Goal: Task Accomplishment & Management: Complete application form

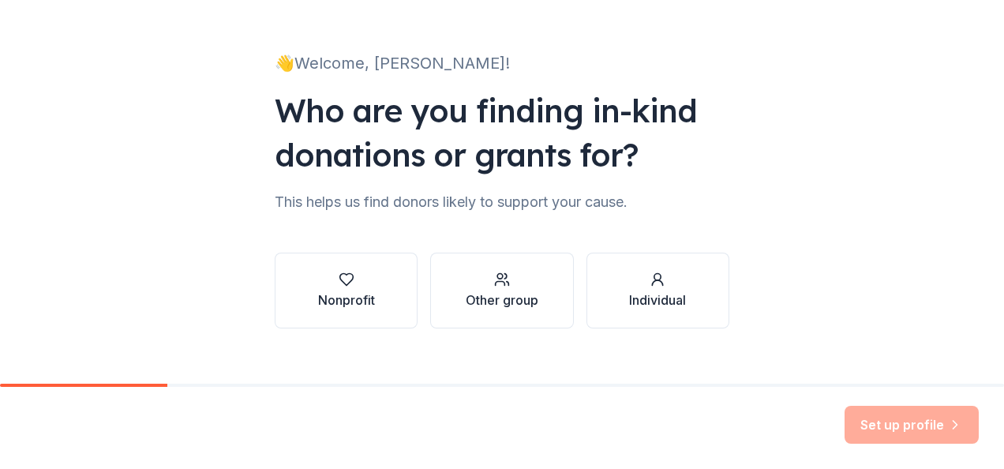
scroll to position [96, 0]
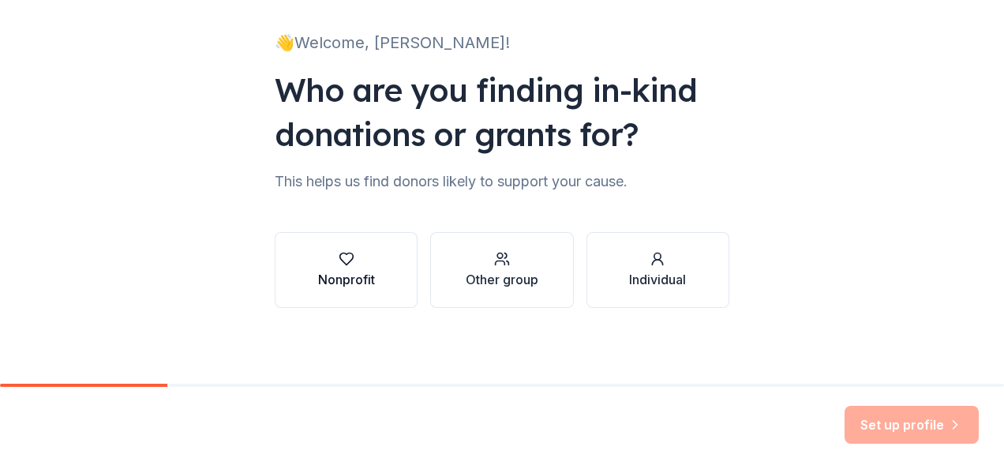
click at [347, 257] on icon "button" at bounding box center [347, 259] width 16 height 16
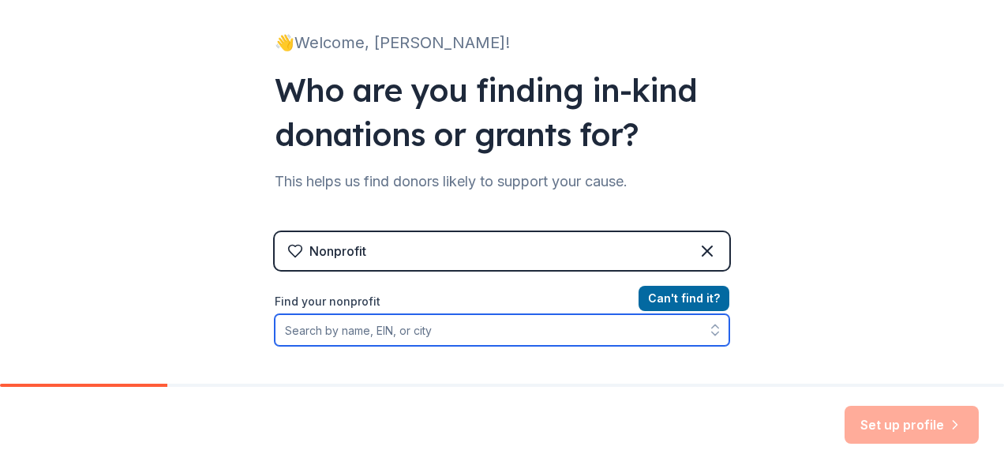
click at [463, 337] on input "Find your nonprofit" at bounding box center [502, 330] width 455 height 32
paste input "We’re reaching out on behalf of the Soleado Elementary Booster Club in Rancho P…"
type input "We’re reaching out on behalf of the Soleado Elementary Booster Club in Rancho P…"
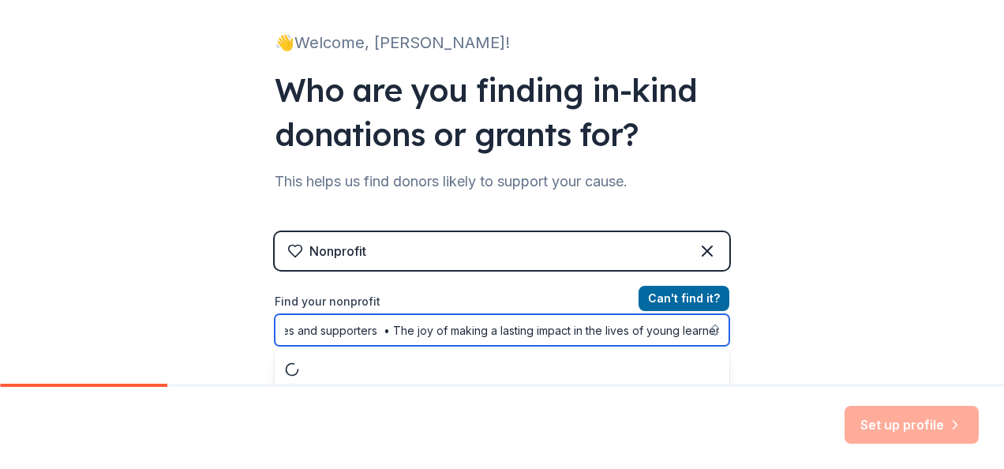
scroll to position [137, 0]
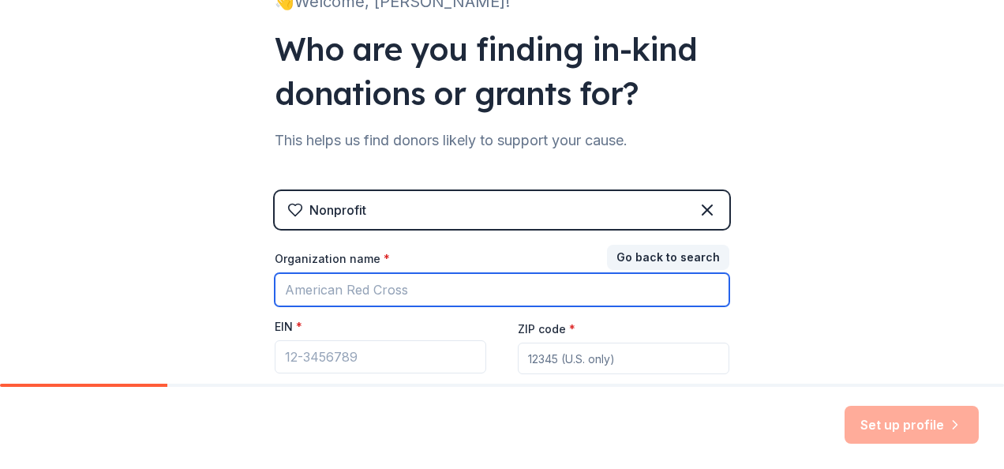
click at [332, 276] on input "Organization name *" at bounding box center [502, 289] width 455 height 33
type input "Soleado Booster Clube"
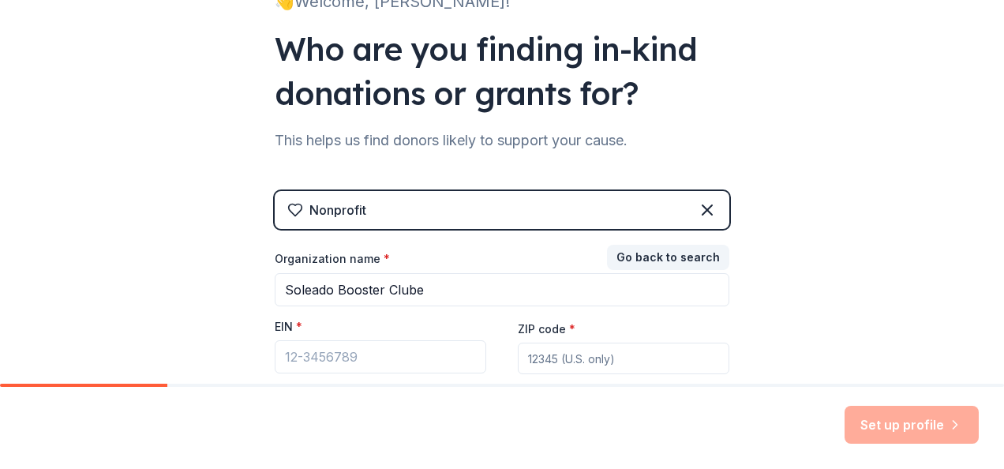
type input "90275"
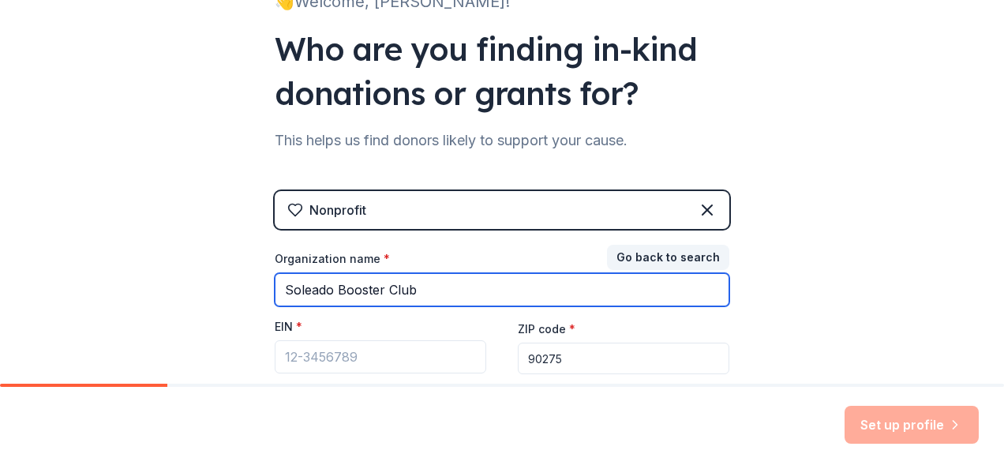
type input "Soleado Booster Club"
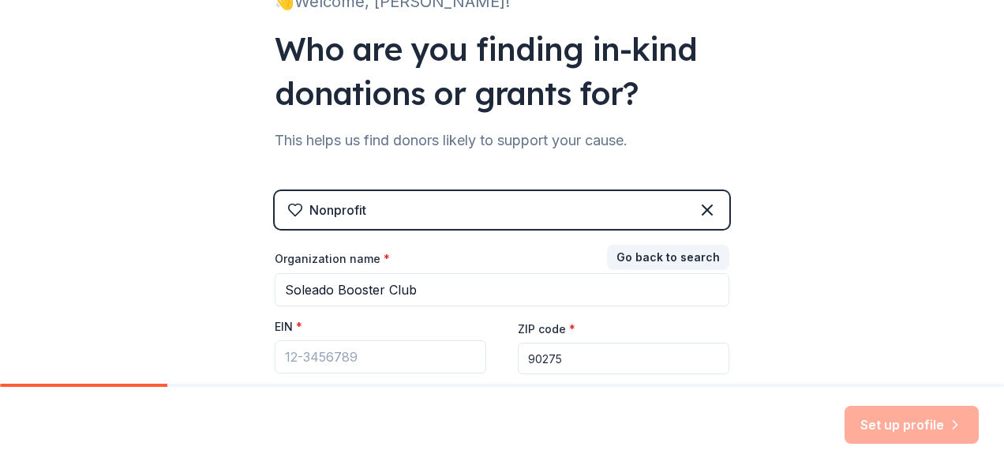
click at [147, 252] on div "👋 Welcome, Vanessa! Who are you finding in-kind donations or grants for? This h…" at bounding box center [502, 188] width 1004 height 650
click at [349, 364] on input "EIN *" at bounding box center [381, 356] width 212 height 33
paste input "[US_EMPLOYER_IDENTIFICATION_NUMBER]"
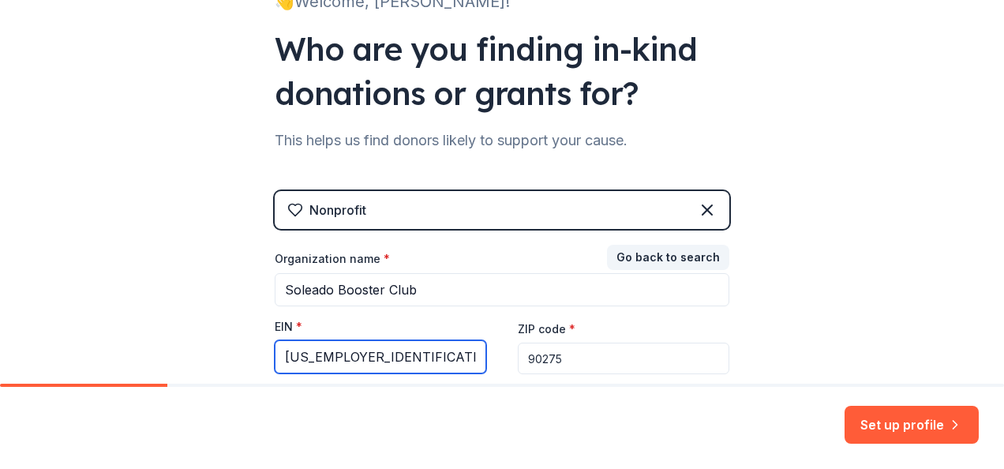
type input "[US_EMPLOYER_IDENTIFICATION_NUMBER]"
click at [840, 322] on div "👋 Welcome, Vanessa! Who are you finding in-kind donations or grants for? This h…" at bounding box center [502, 188] width 1004 height 650
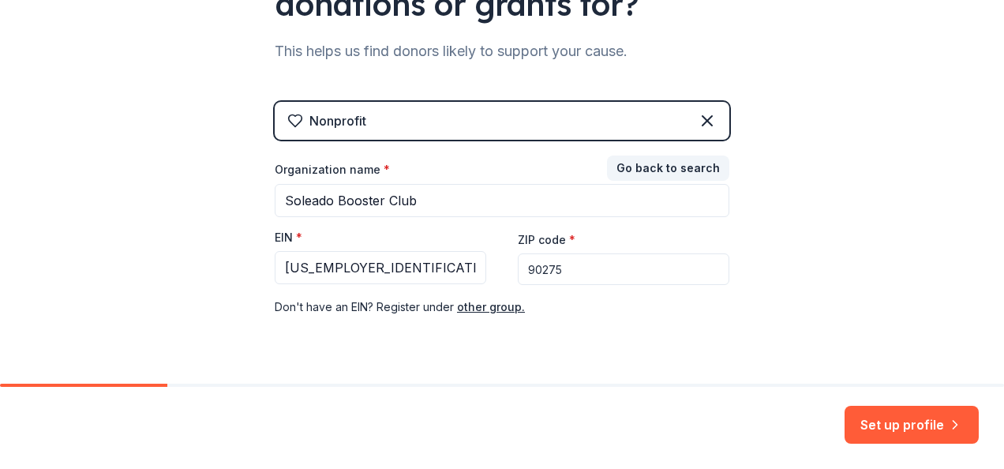
scroll to position [265, 0]
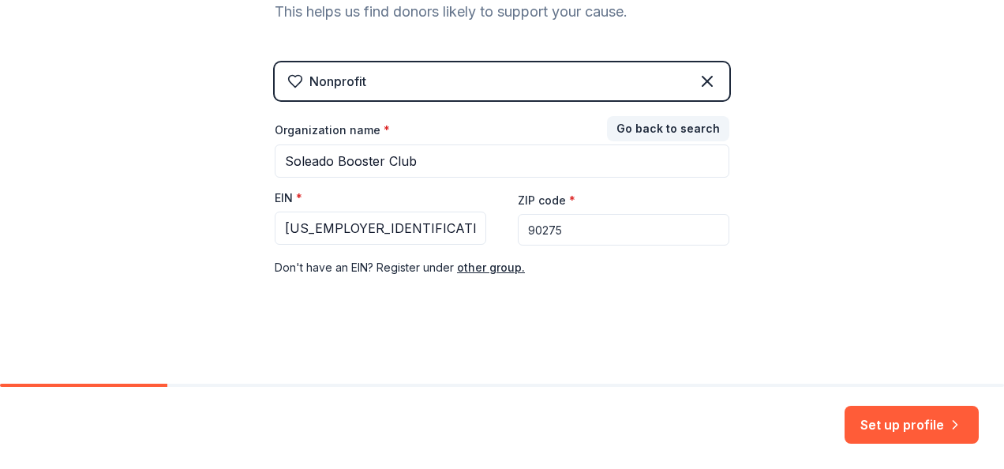
click at [606, 308] on div "👋 Welcome, Vanessa! Who are you finding in-kind donations or grants for? This h…" at bounding box center [501, 60] width 505 height 650
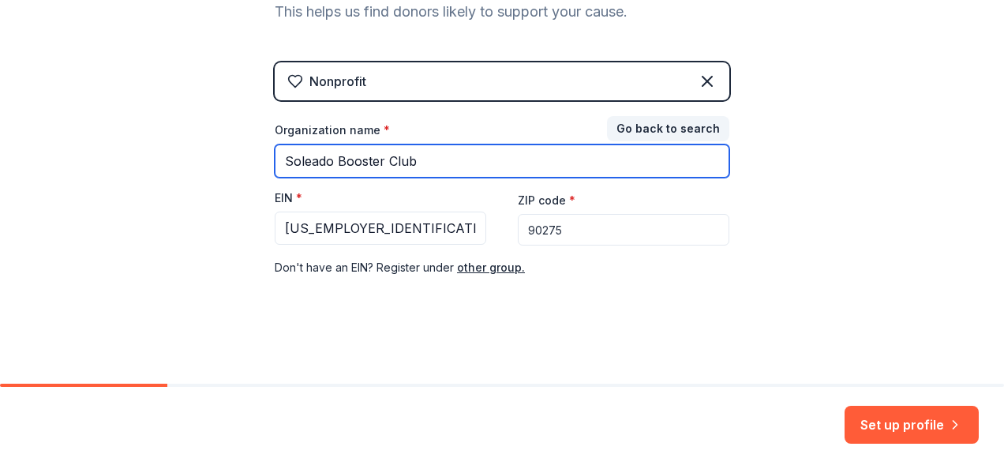
click at [448, 158] on input "Soleado Booster Club" at bounding box center [502, 160] width 455 height 33
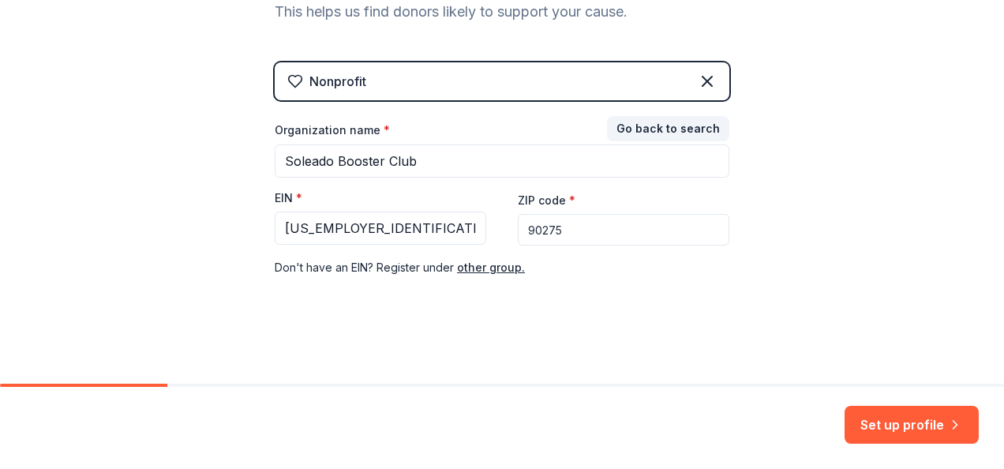
click at [182, 161] on div "👋 Welcome, Vanessa! Who are you finding in-kind donations or grants for? This h…" at bounding box center [502, 60] width 1004 height 650
click at [372, 231] on input "[US_EMPLOYER_IDENTIFICATION_NUMBER]" at bounding box center [381, 228] width 212 height 33
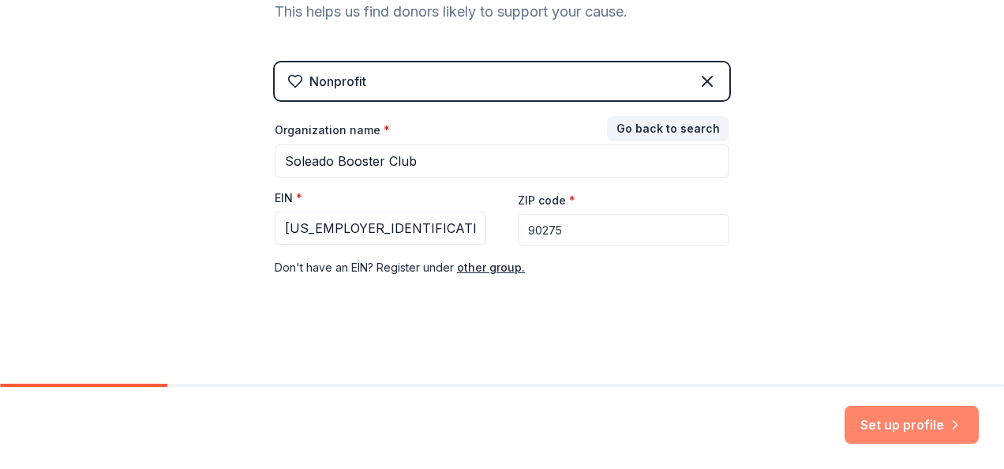
click at [908, 424] on button "Set up profile" at bounding box center [912, 425] width 134 height 38
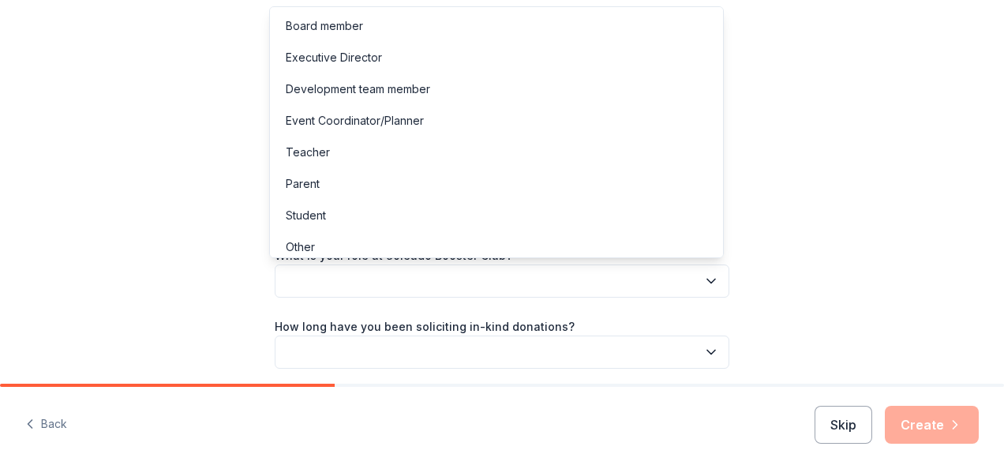
click at [523, 282] on button "button" at bounding box center [502, 280] width 455 height 33
click at [456, 187] on div "Parent" at bounding box center [496, 184] width 447 height 32
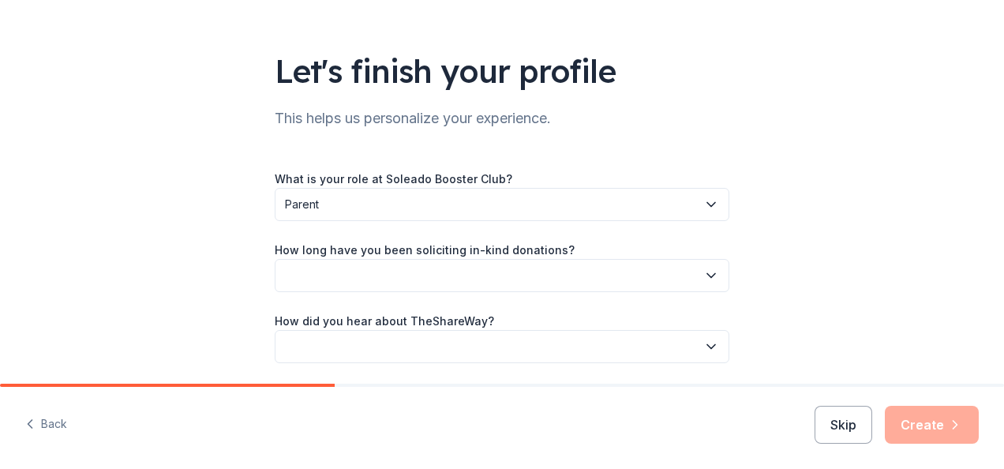
scroll to position [132, 0]
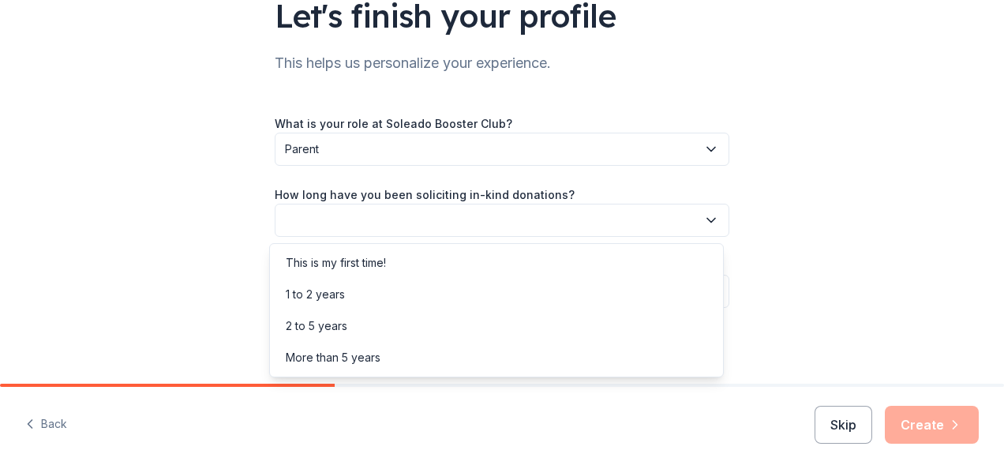
click at [591, 227] on button "button" at bounding box center [502, 220] width 455 height 33
click at [505, 264] on div "This is my first time!" at bounding box center [496, 263] width 447 height 32
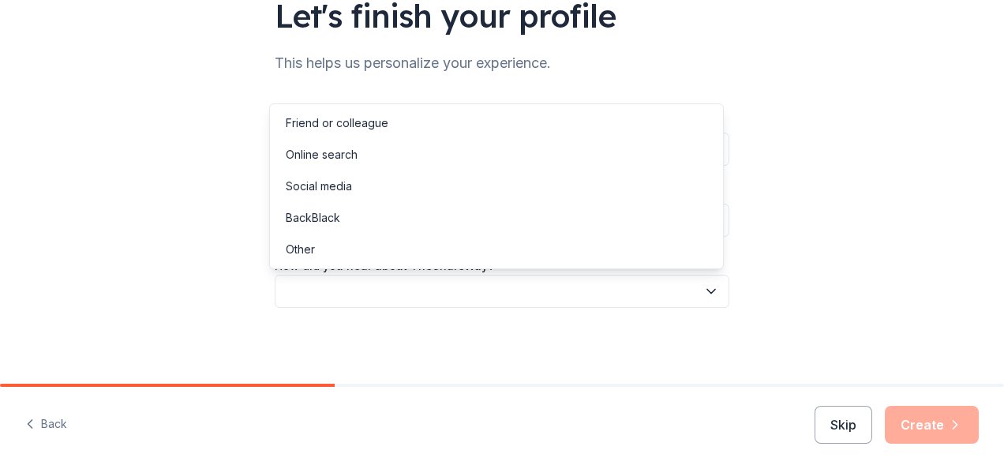
click at [516, 291] on button "button" at bounding box center [502, 291] width 455 height 33
click at [478, 159] on div "Online search" at bounding box center [496, 155] width 447 height 32
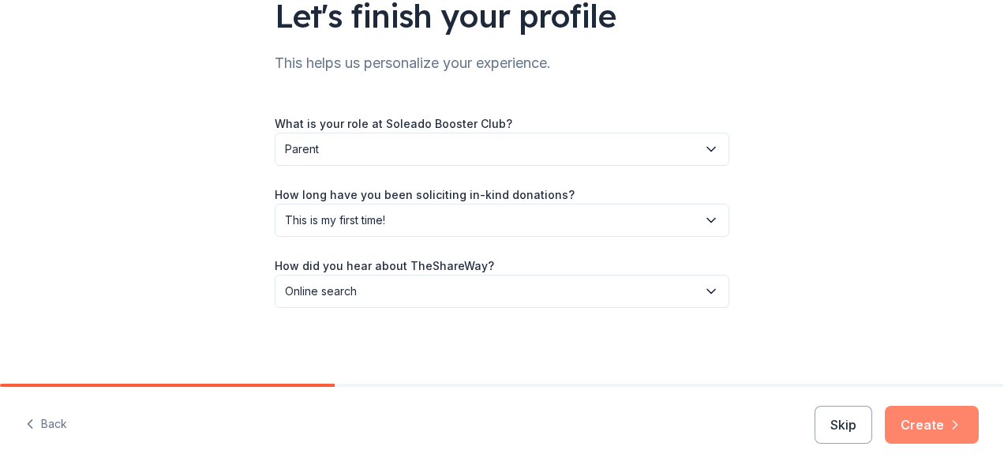
click at [940, 427] on button "Create" at bounding box center [932, 425] width 94 height 38
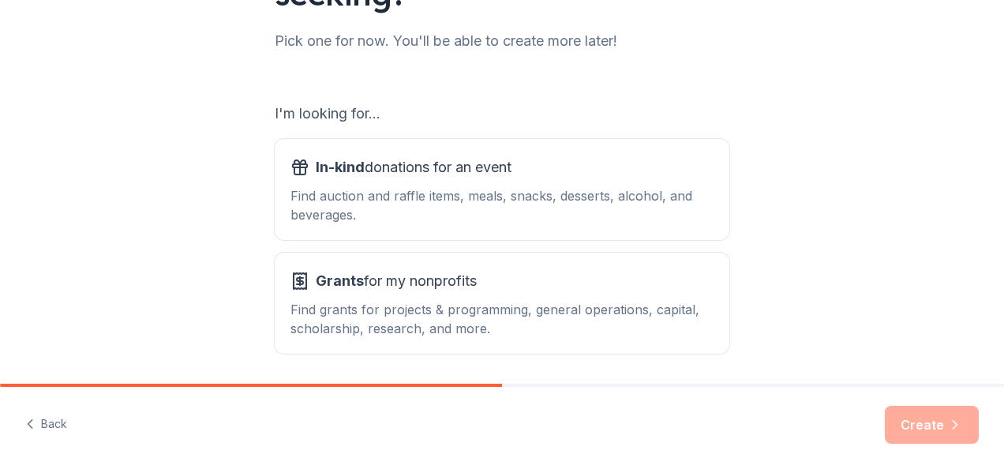
scroll to position [223, 0]
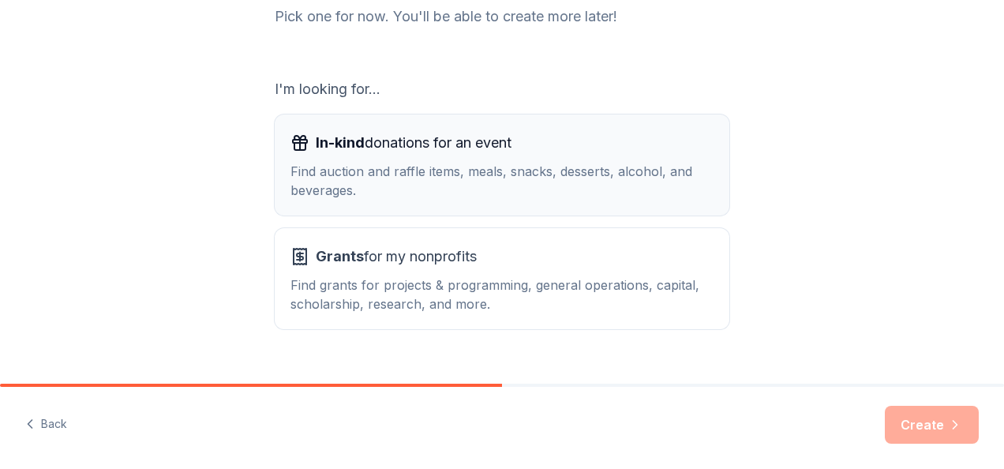
click at [563, 159] on div "In-kind donations for an event Find auction and raffle items, meals, snacks, de…" at bounding box center [502, 164] width 423 height 69
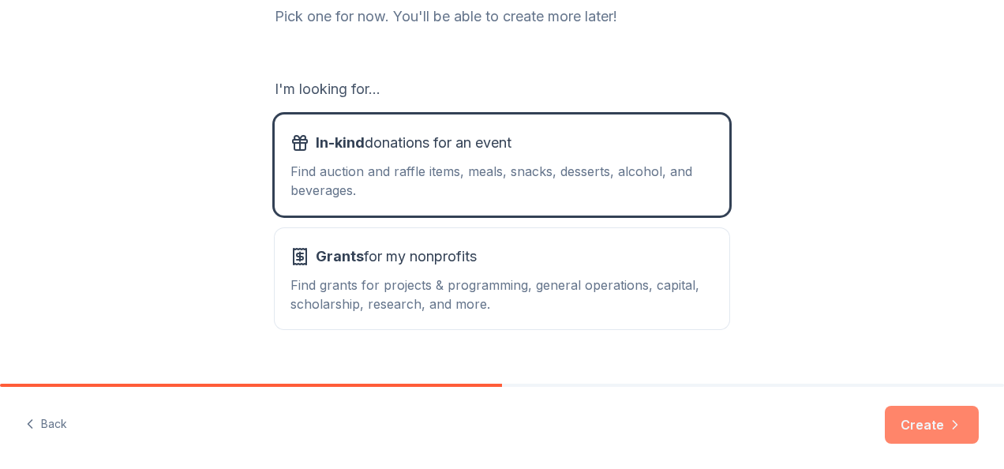
click at [927, 424] on button "Create" at bounding box center [932, 425] width 94 height 38
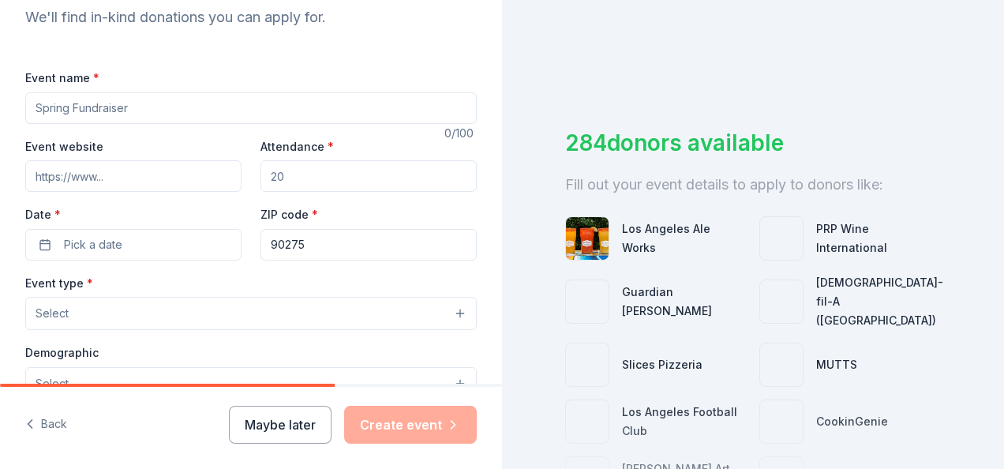
scroll to position [39, 0]
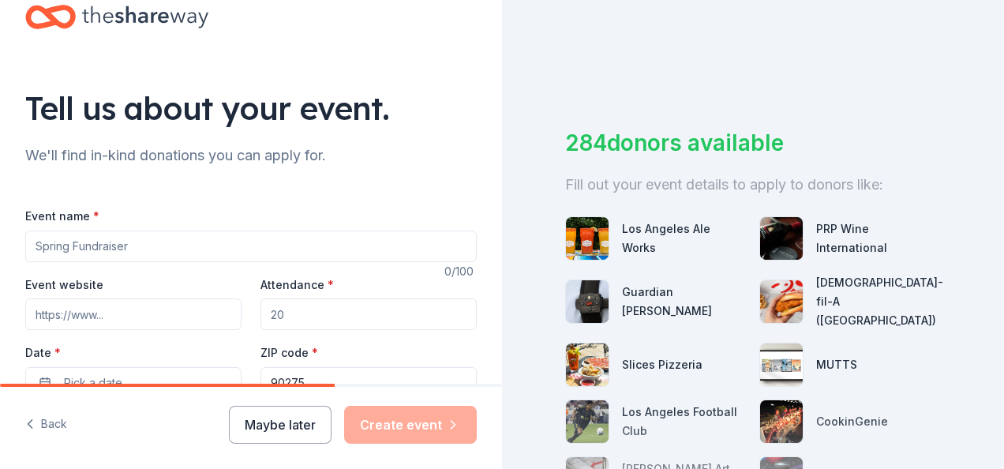
click at [172, 235] on input "Event name *" at bounding box center [251, 247] width 452 height 32
type input "R"
type input "Auction"
click at [352, 325] on input "Attendance *" at bounding box center [369, 314] width 216 height 32
type input "100"
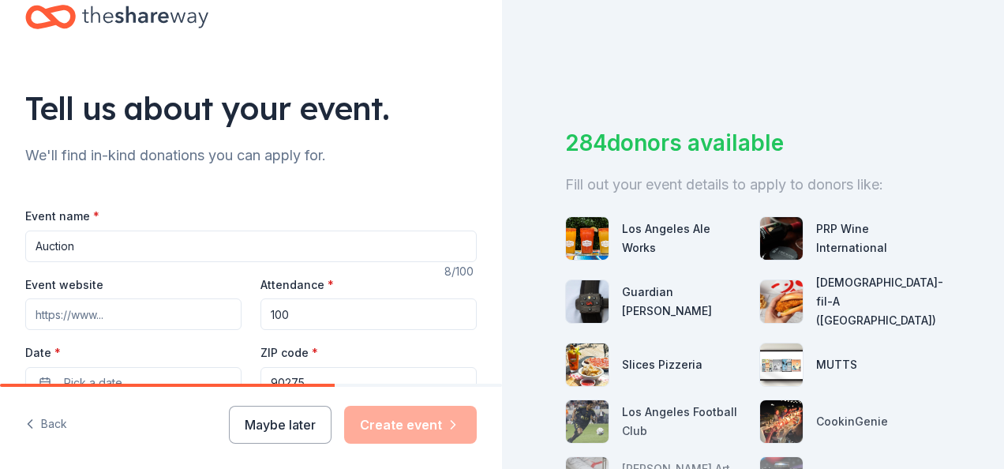
scroll to position [54, 0]
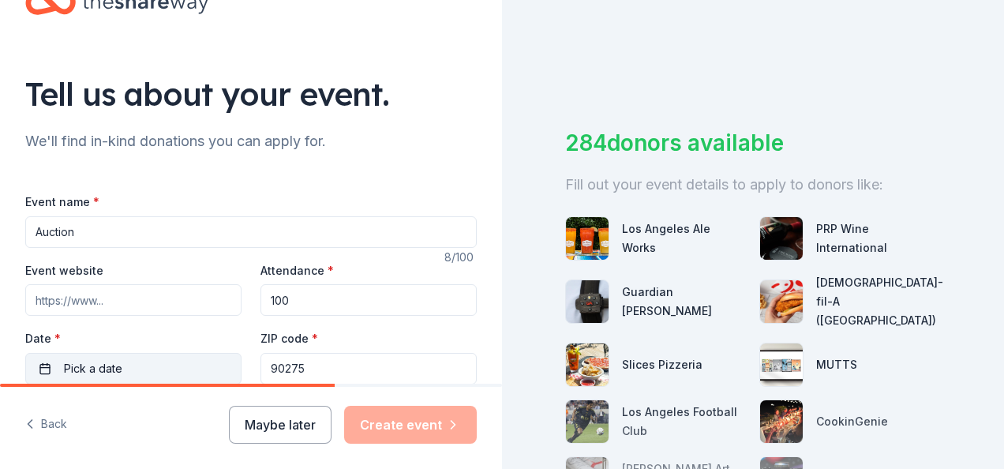
click at [169, 359] on button "Pick a date" at bounding box center [133, 369] width 216 height 32
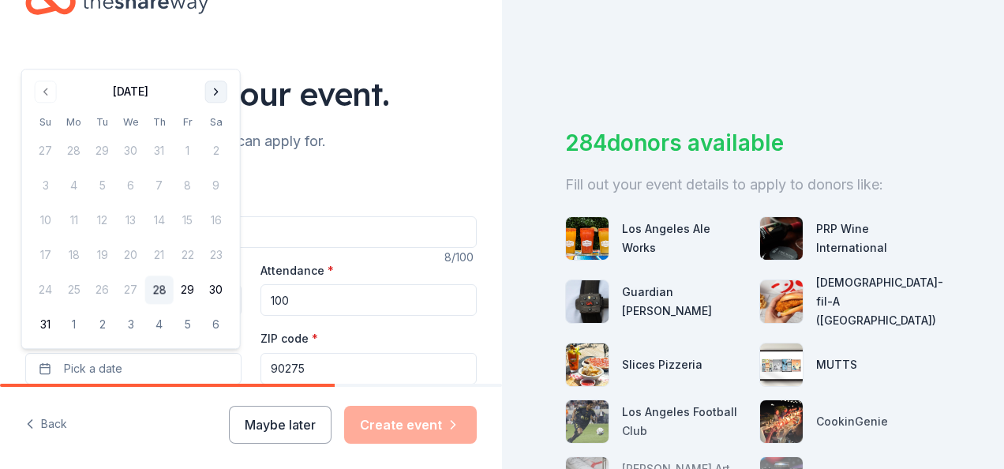
click at [214, 90] on button "Go to next month" at bounding box center [216, 92] width 22 height 22
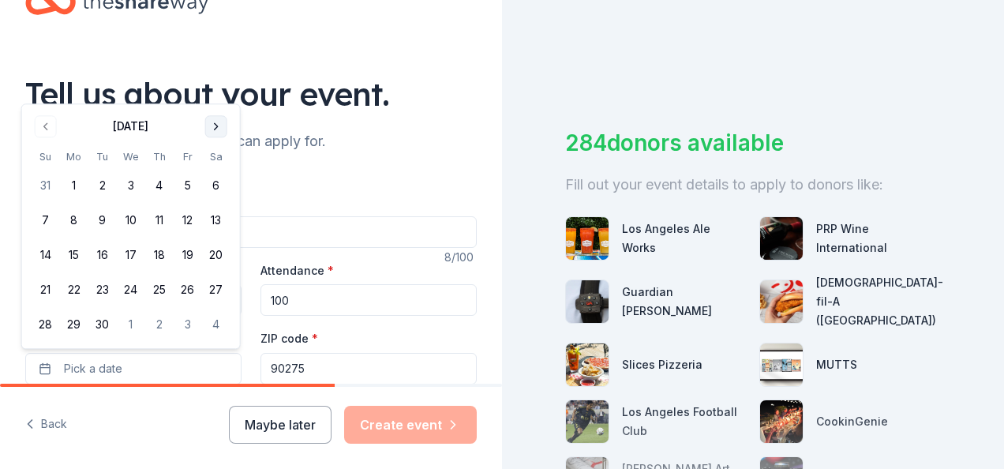
click at [210, 120] on button "Go to next month" at bounding box center [216, 126] width 22 height 22
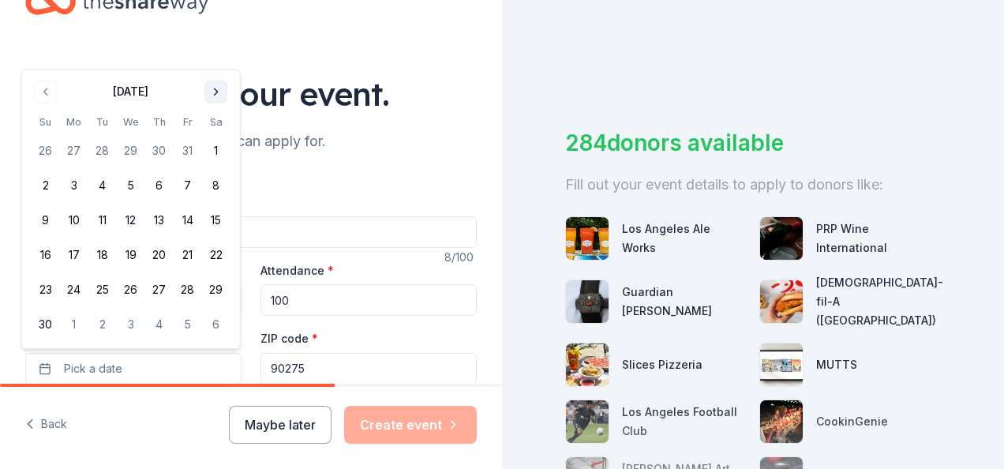
click at [215, 102] on button "Go to next month" at bounding box center [216, 92] width 22 height 22
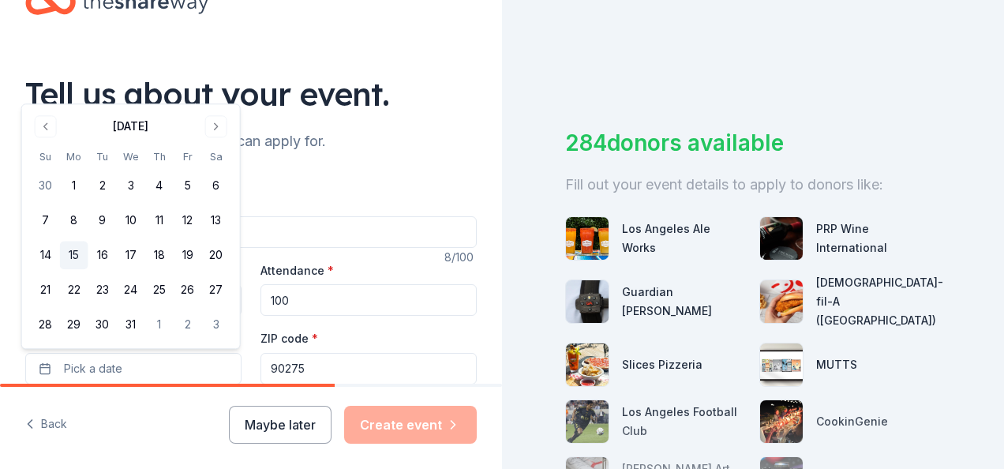
click at [66, 259] on button "15" at bounding box center [74, 256] width 28 height 28
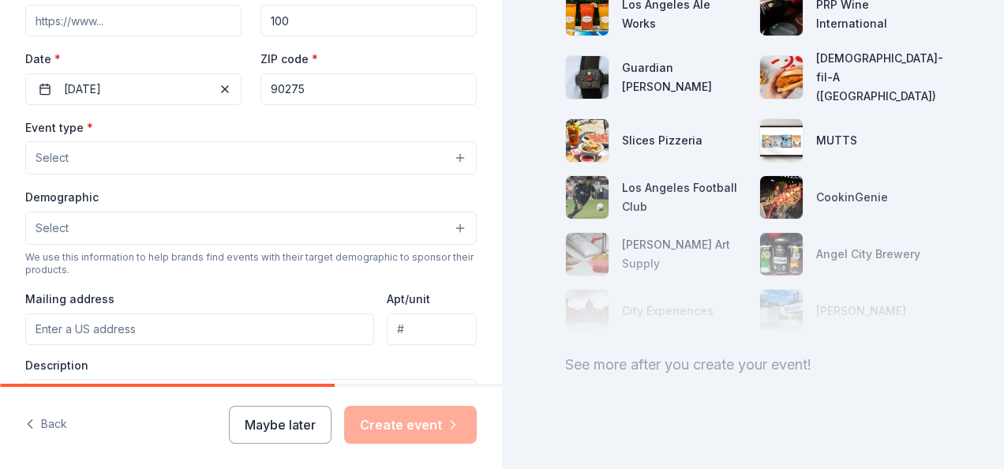
scroll to position [336, 0]
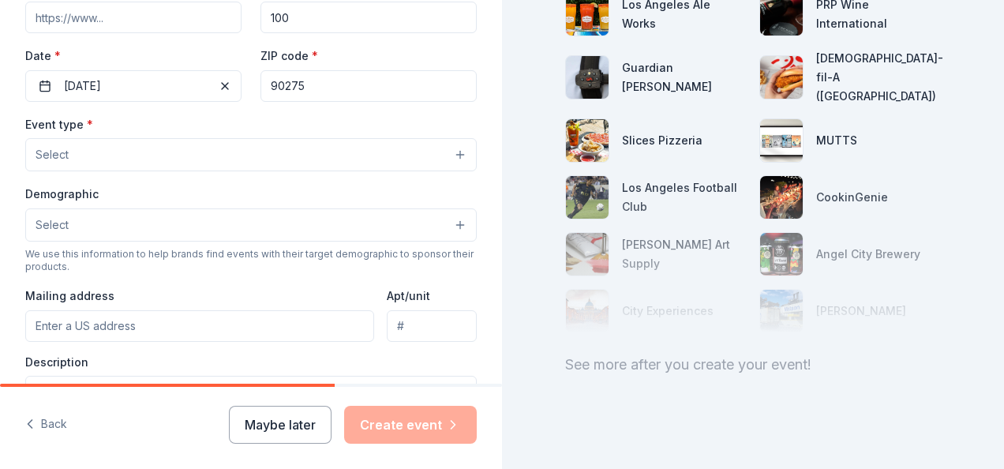
click at [309, 141] on button "Select" at bounding box center [251, 154] width 452 height 33
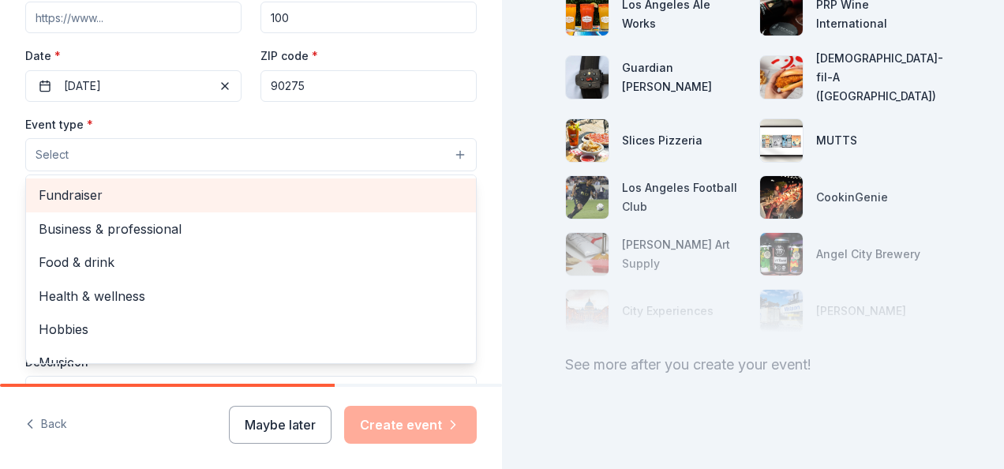
click at [376, 191] on span "Fundraiser" at bounding box center [251, 195] width 425 height 21
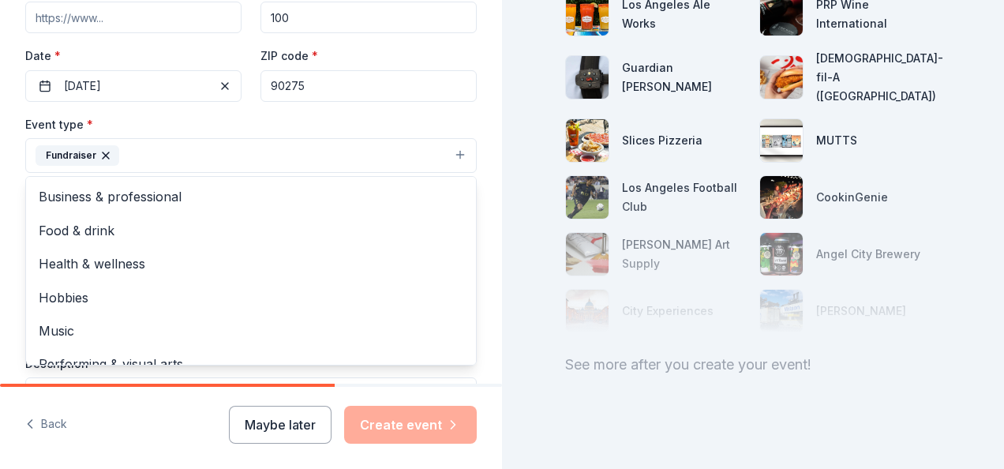
click at [0, 129] on html "Tell us about your event. We'll find in-kind donations you can apply for. Event…" at bounding box center [502, 234] width 1004 height 469
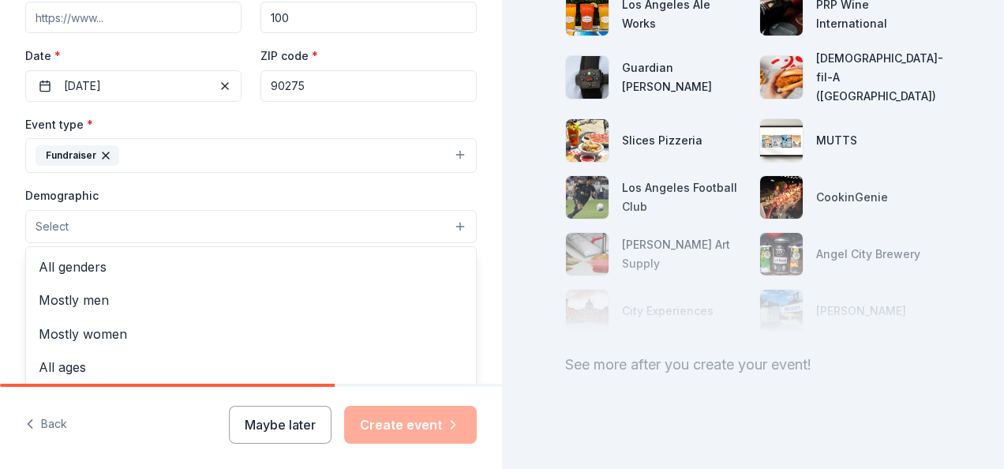
click at [212, 213] on button "Select" at bounding box center [251, 226] width 452 height 33
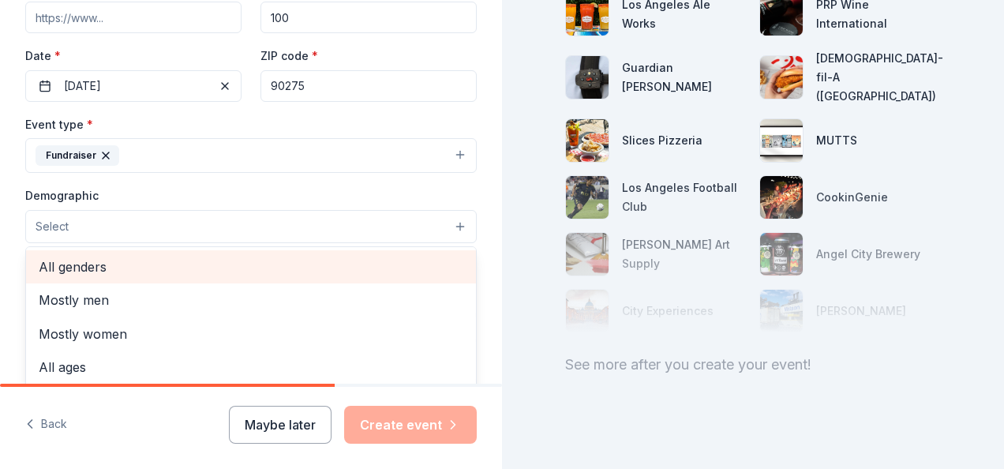
click at [196, 270] on span "All genders" at bounding box center [251, 267] width 425 height 21
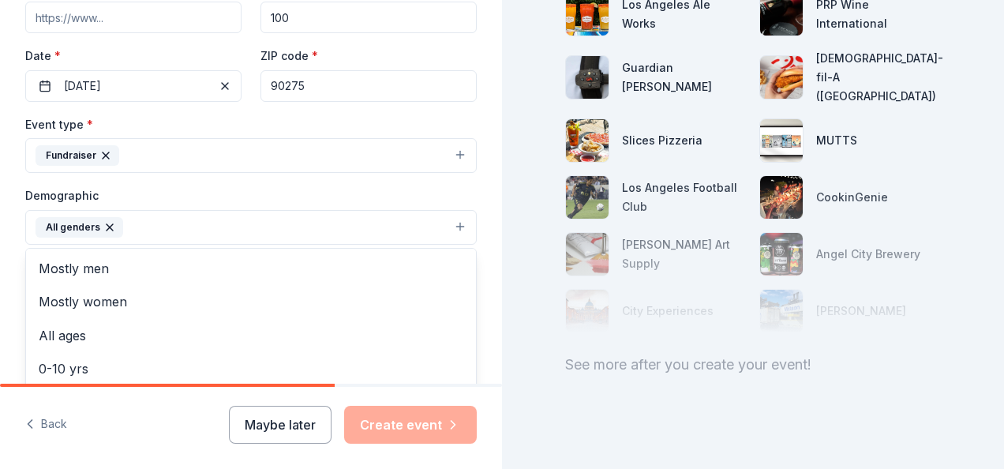
click at [480, 204] on div "Tell us about your event. We'll find in-kind donations you can apply for. Event…" at bounding box center [251, 191] width 502 height 1054
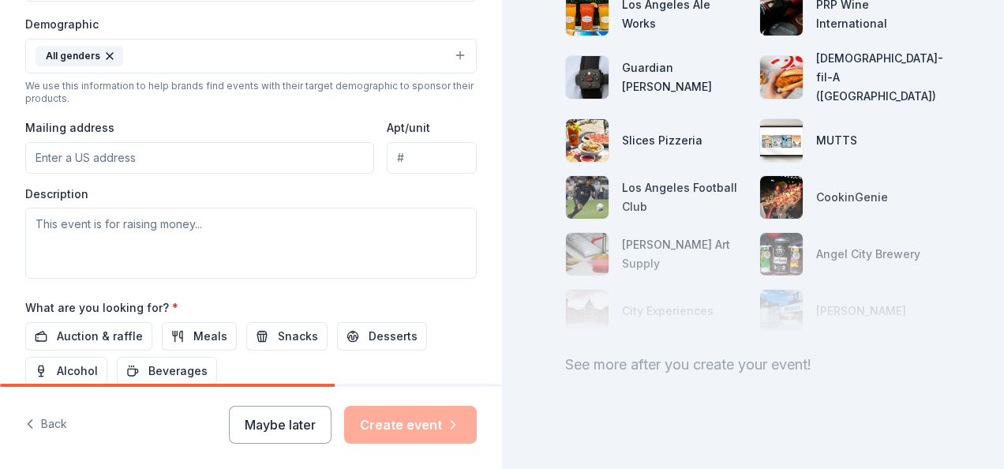
scroll to position [523, 0]
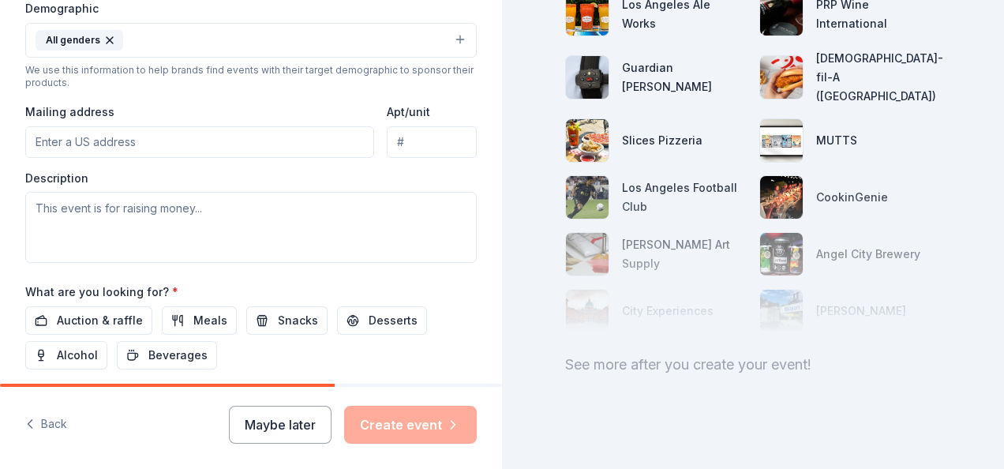
click at [150, 137] on input "Mailing address" at bounding box center [199, 142] width 349 height 32
type input "5219 Sunny Point Pl"
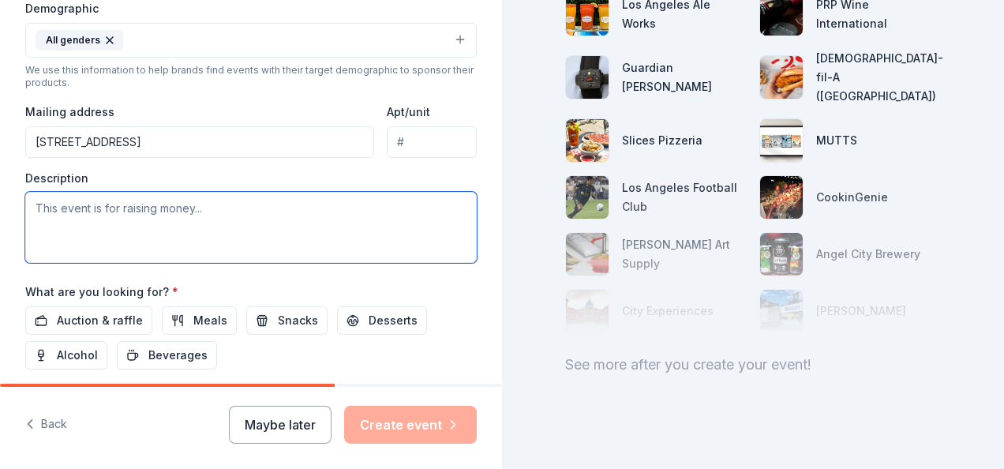
click at [150, 194] on textarea at bounding box center [251, 227] width 452 height 71
click at [216, 209] on textarea at bounding box center [251, 227] width 452 height 71
paste textarea "The Soleado Booster Club is a parent-led, nonprofit 501(c)(3) organization dedi…"
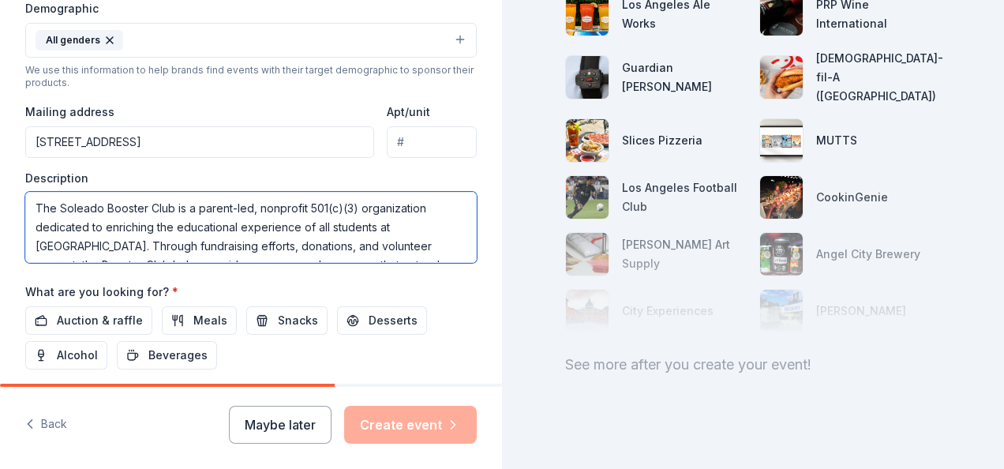
scroll to position [142, 0]
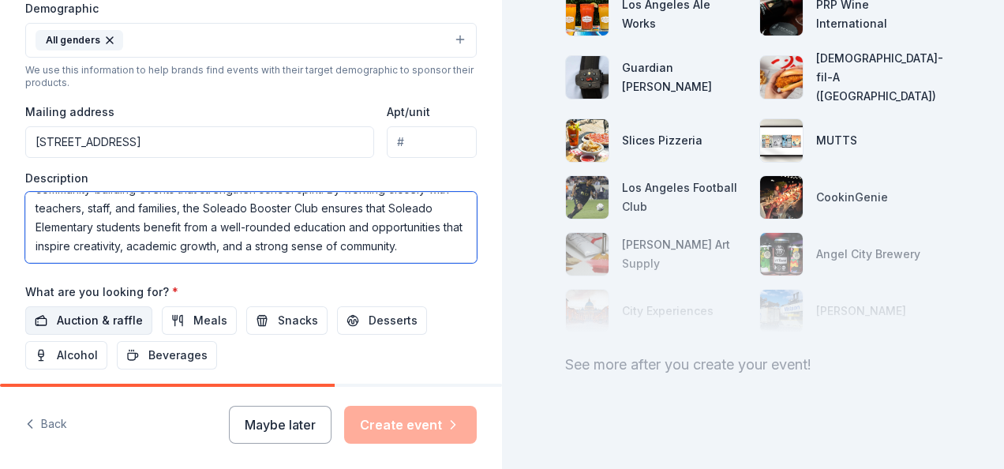
type textarea "The Soleado Booster Club is a parent-led, nonprofit 501(c)(3) organization dedi…"
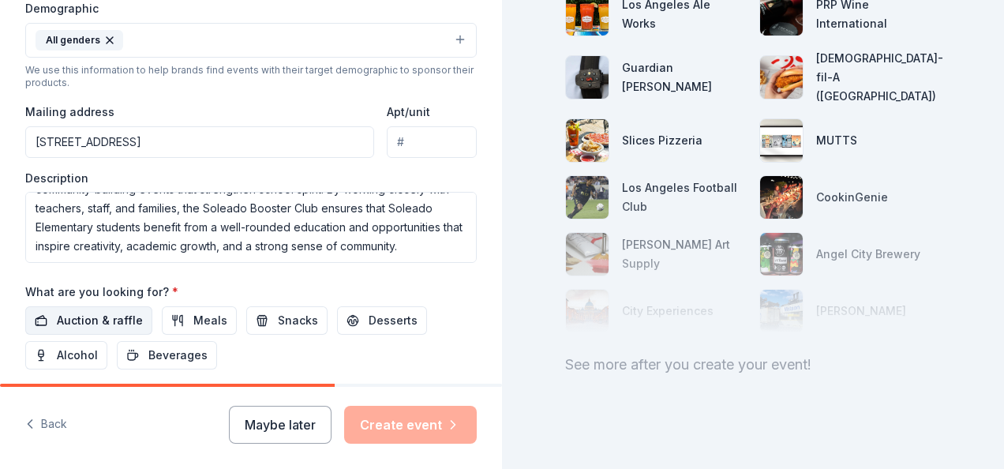
click at [112, 318] on span "Auction & raffle" at bounding box center [100, 320] width 86 height 19
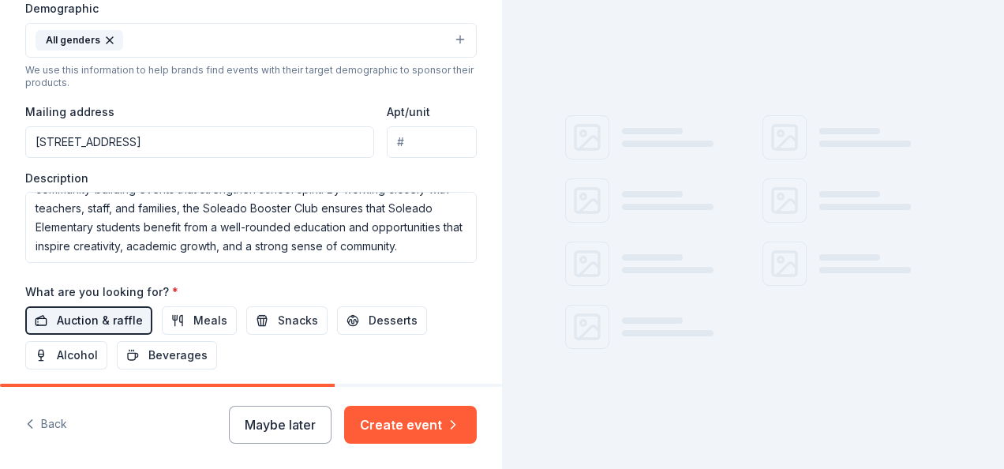
scroll to position [42, 0]
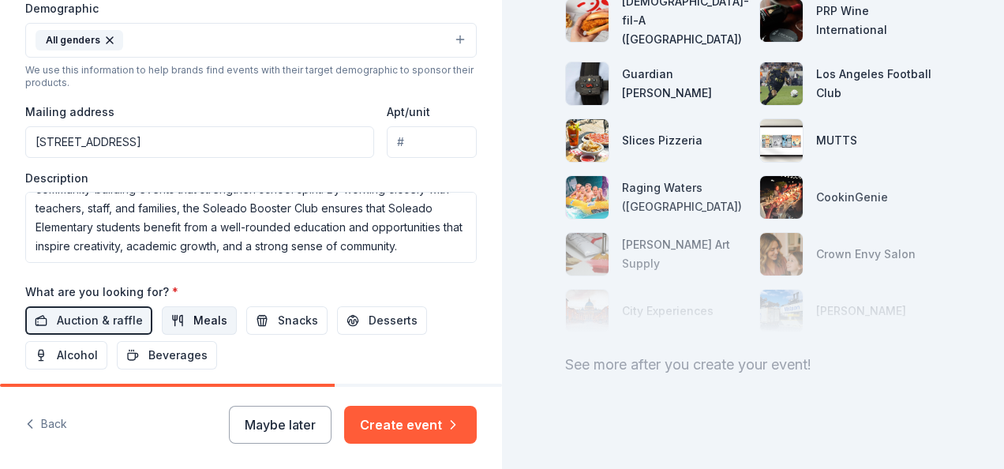
click at [193, 316] on span "Meals" at bounding box center [210, 320] width 34 height 19
click at [381, 324] on span "Desserts" at bounding box center [393, 320] width 49 height 19
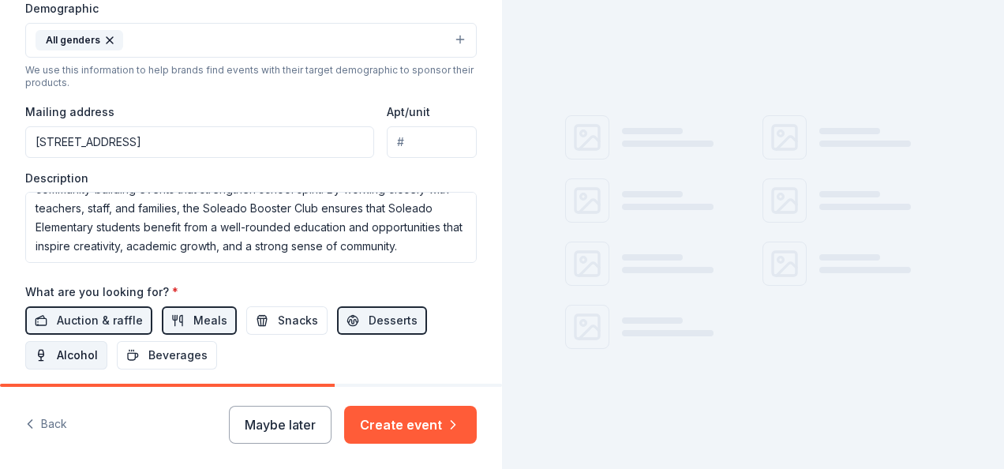
click at [87, 349] on span "Alcohol" at bounding box center [77, 355] width 41 height 19
click at [173, 347] on span "Beverages" at bounding box center [177, 355] width 59 height 19
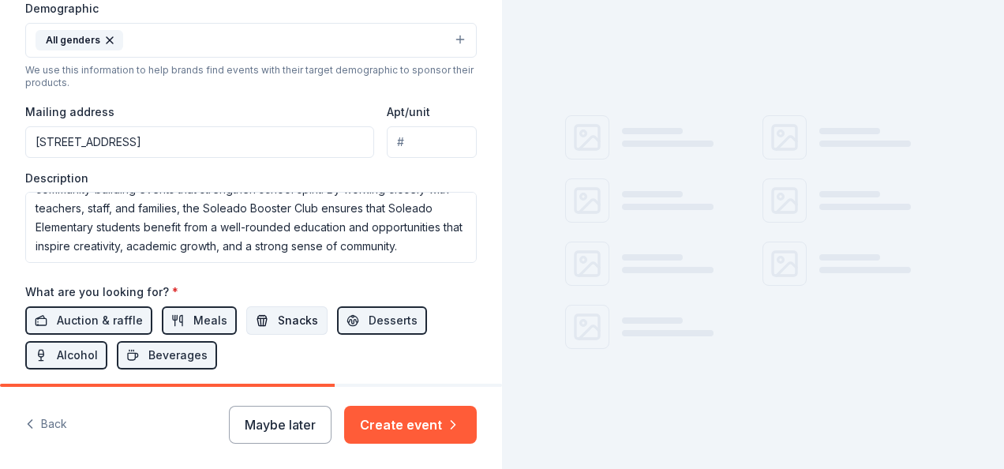
click at [288, 321] on span "Snacks" at bounding box center [298, 320] width 40 height 19
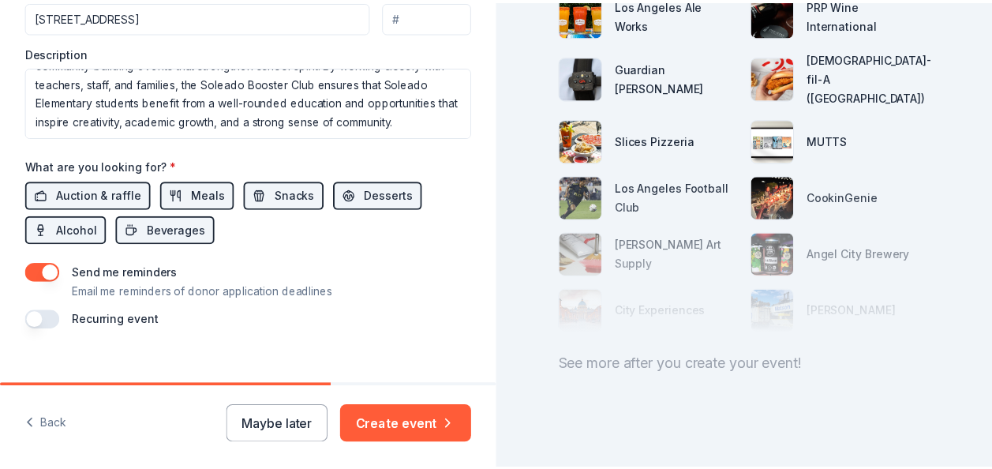
scroll to position [666, 0]
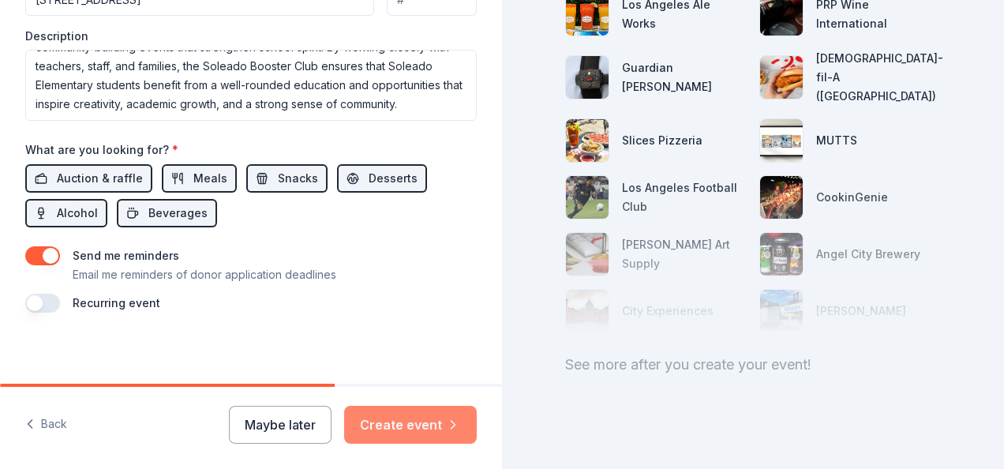
click at [413, 429] on button "Create event" at bounding box center [410, 425] width 133 height 38
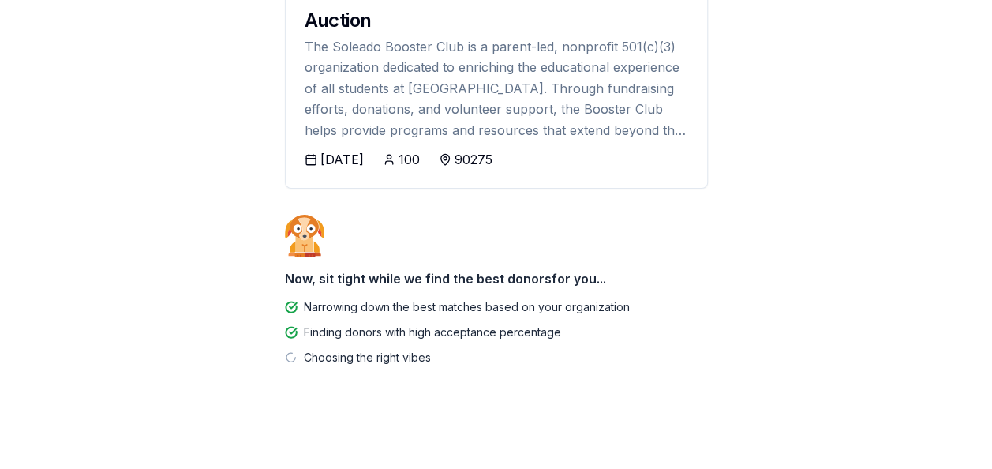
scroll to position [174, 0]
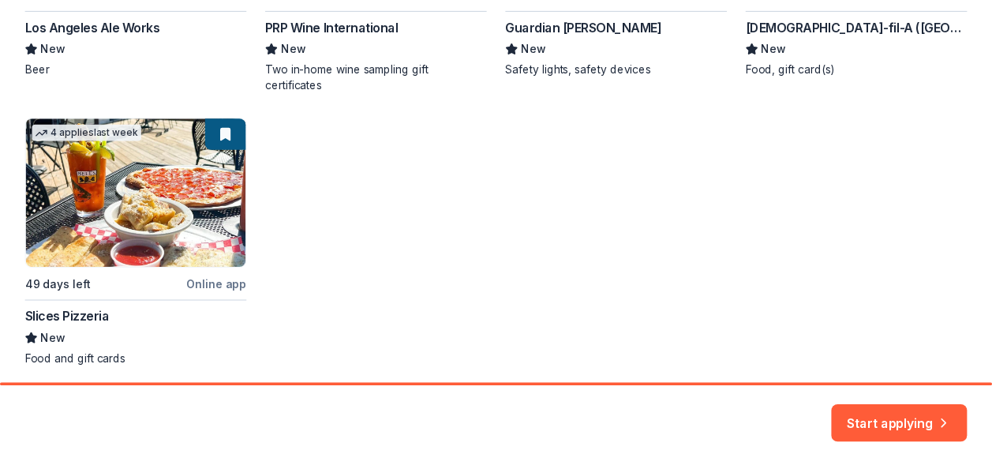
scroll to position [556, 0]
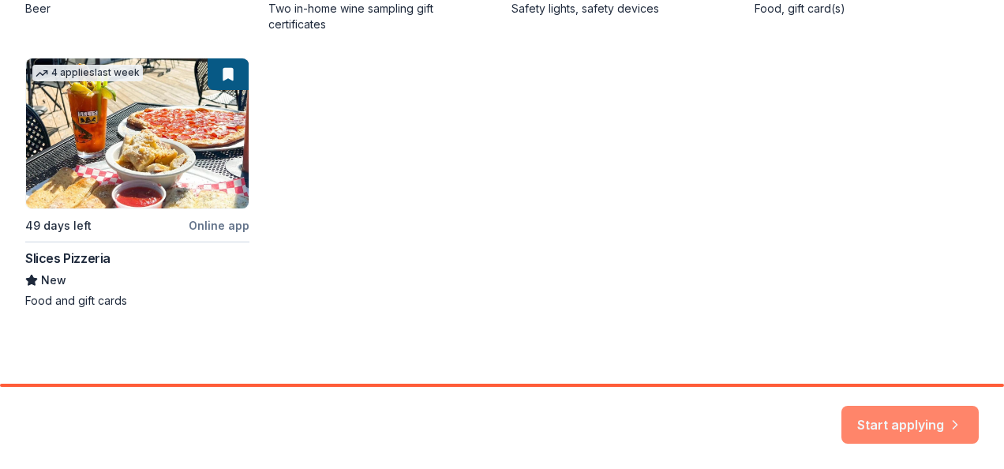
click at [932, 426] on button "Start applying" at bounding box center [910, 415] width 137 height 38
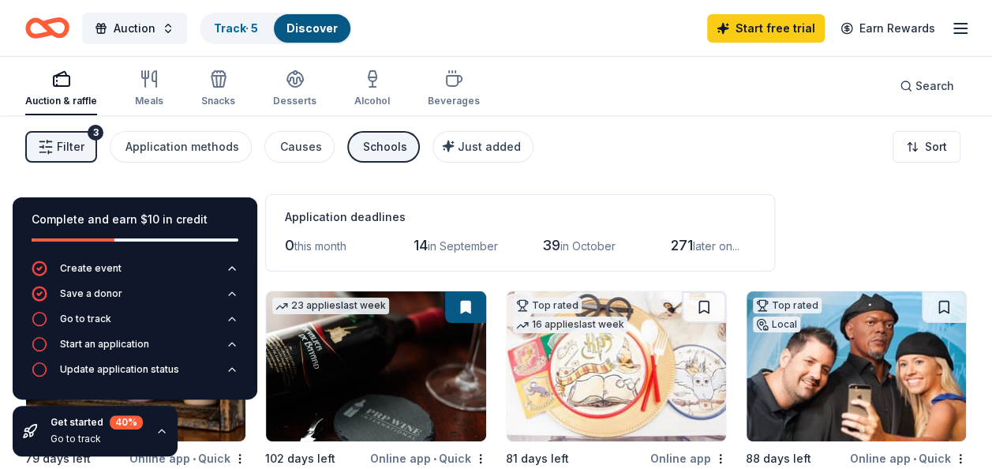
click at [159, 433] on icon "button" at bounding box center [162, 431] width 13 height 13
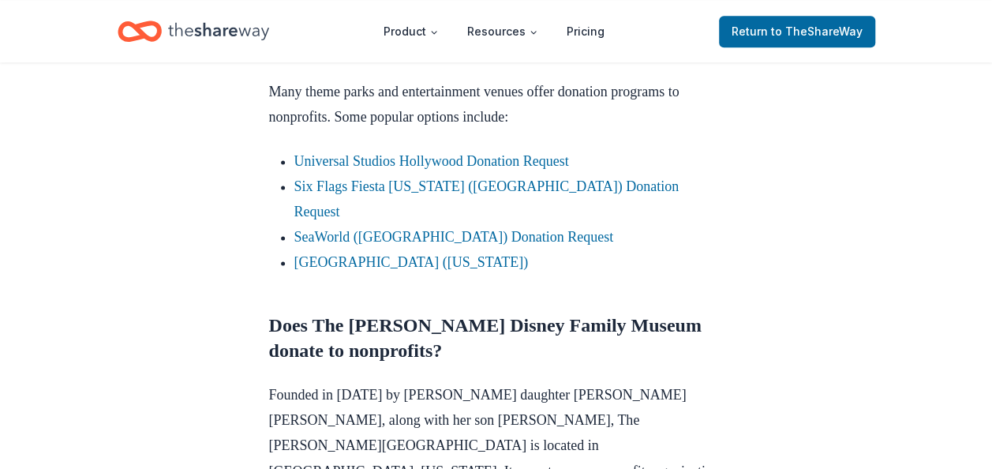
scroll to position [1030, 0]
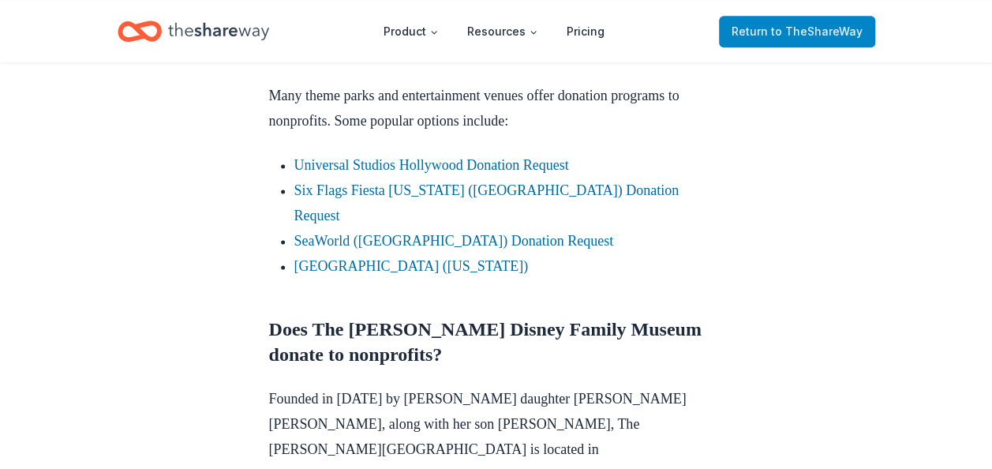
click at [783, 38] on span "Return to TheShareWay" at bounding box center [797, 31] width 131 height 19
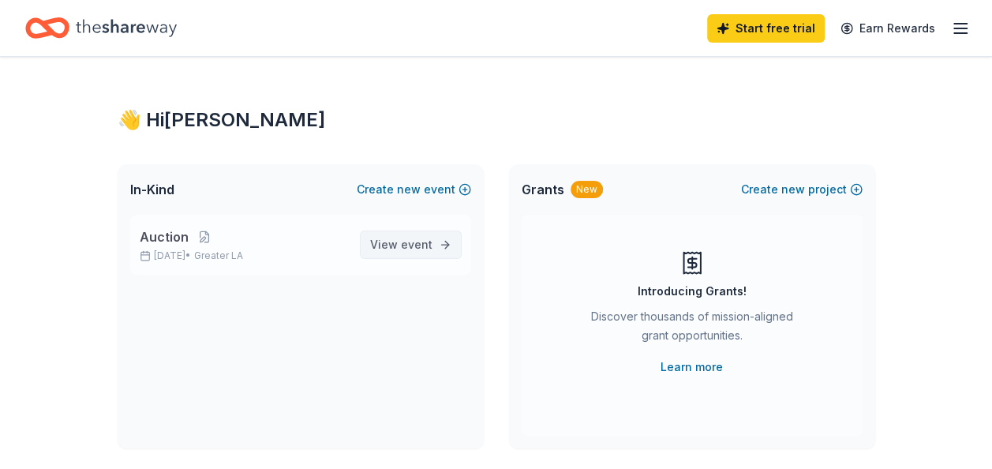
click at [417, 251] on span "View event" at bounding box center [401, 244] width 62 height 19
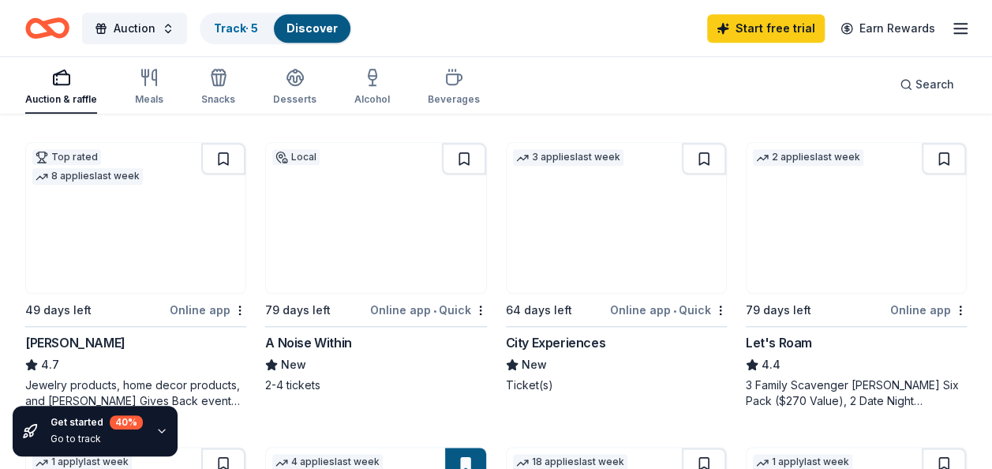
scroll to position [786, 0]
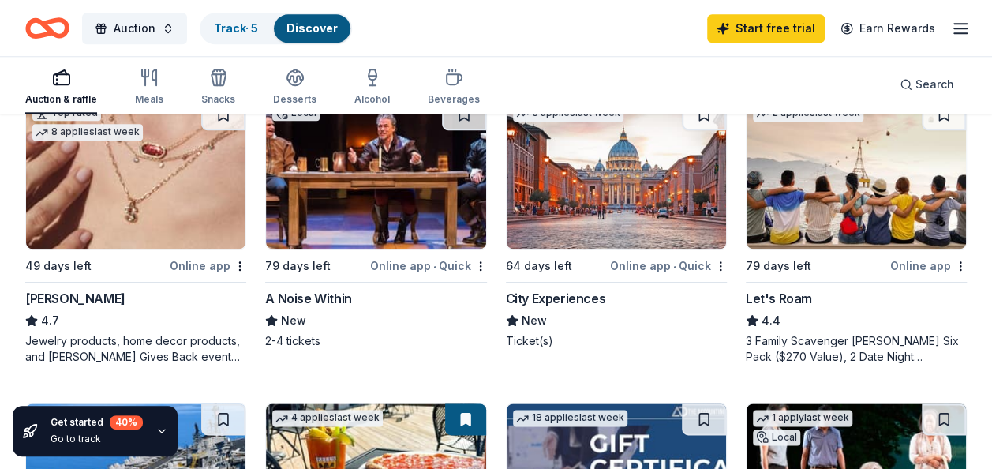
click at [218, 267] on div "Online app" at bounding box center [208, 266] width 77 height 20
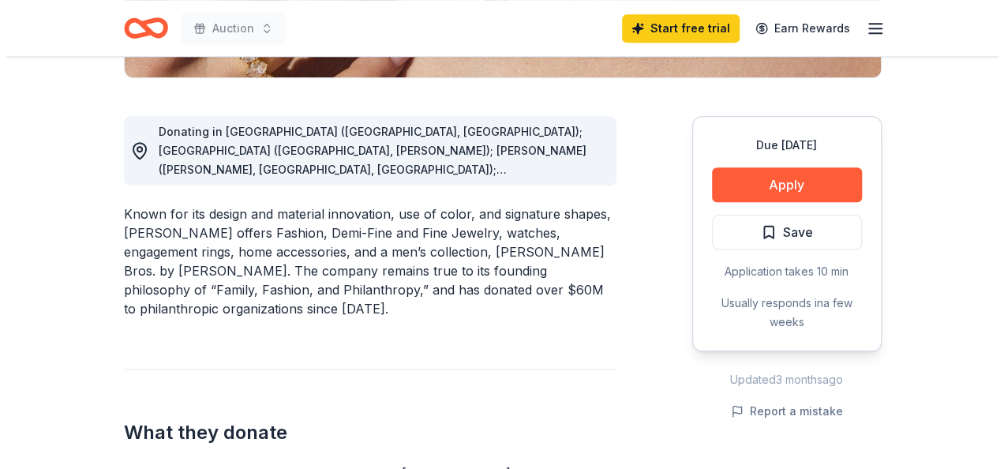
scroll to position [447, 0]
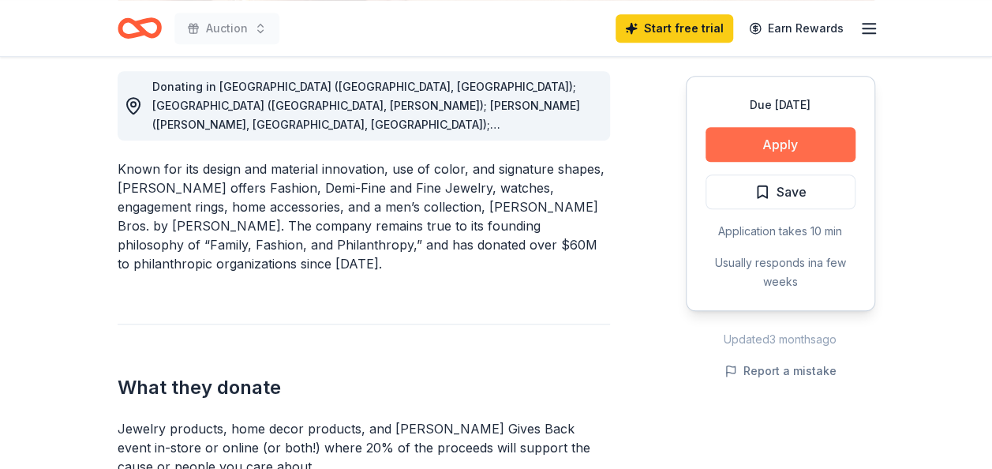
click at [788, 139] on button "Apply" at bounding box center [781, 144] width 150 height 35
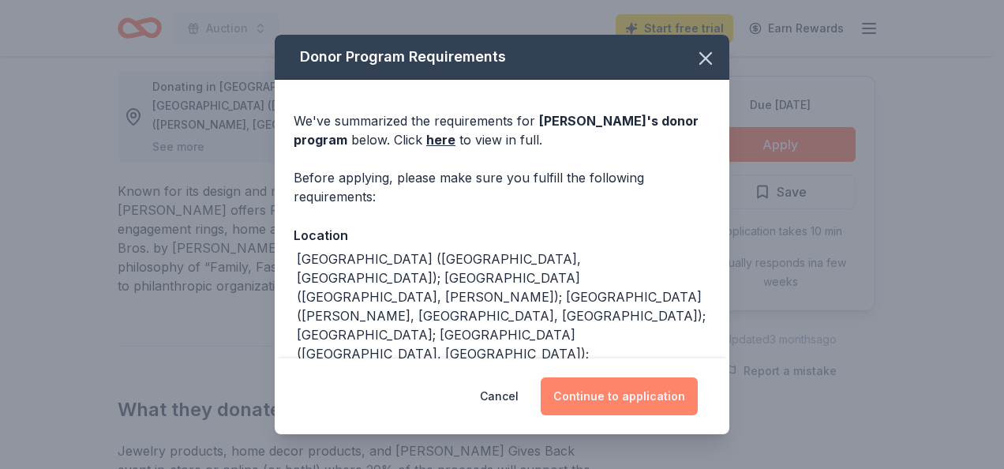
click at [607, 385] on button "Continue to application" at bounding box center [619, 396] width 157 height 38
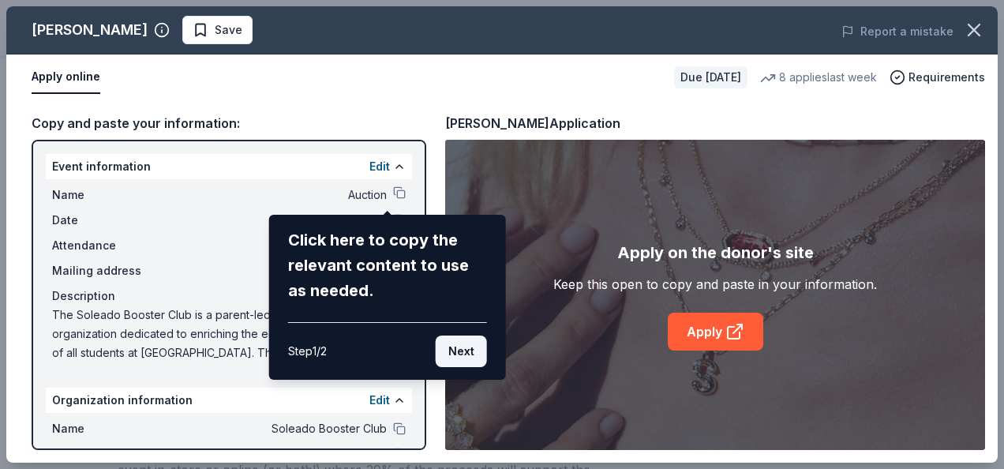
click at [465, 346] on button "Next" at bounding box center [461, 352] width 51 height 32
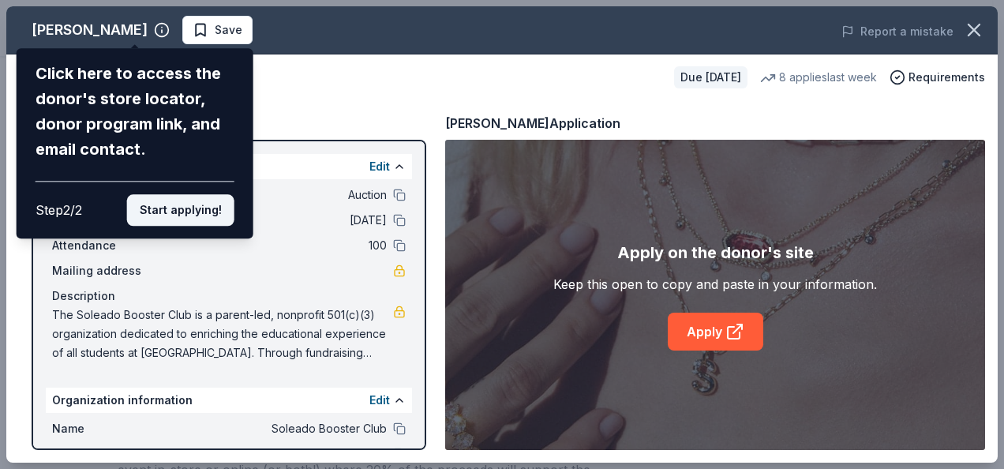
click at [190, 205] on button "Start applying!" at bounding box center [180, 210] width 107 height 32
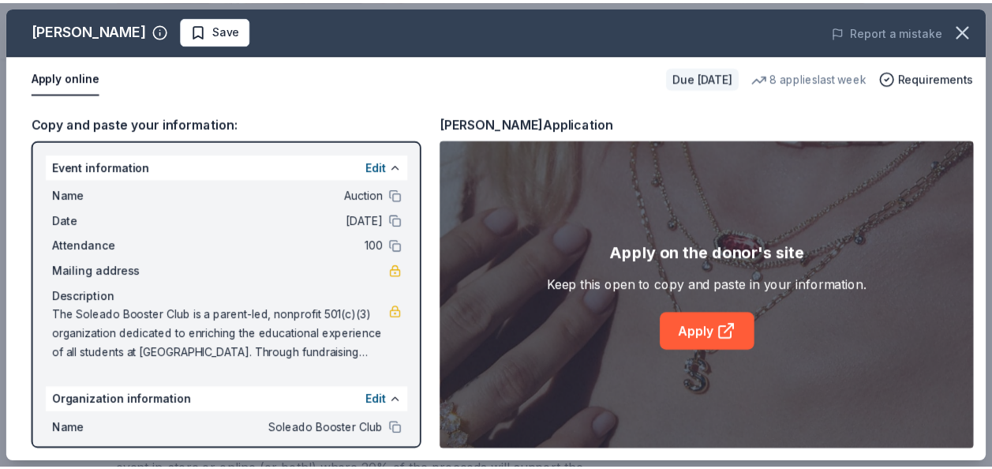
scroll to position [141, 0]
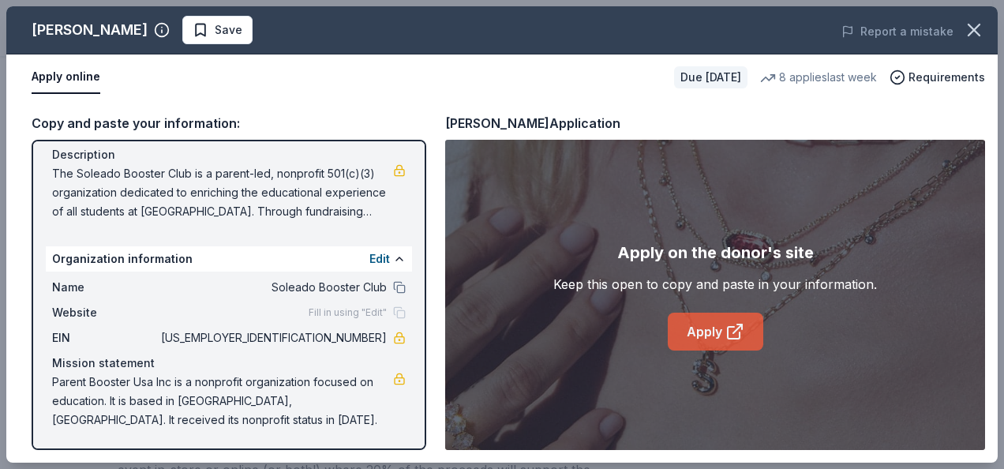
click at [720, 328] on link "Apply" at bounding box center [716, 332] width 96 height 38
click at [971, 34] on icon "button" at bounding box center [974, 29] width 11 height 11
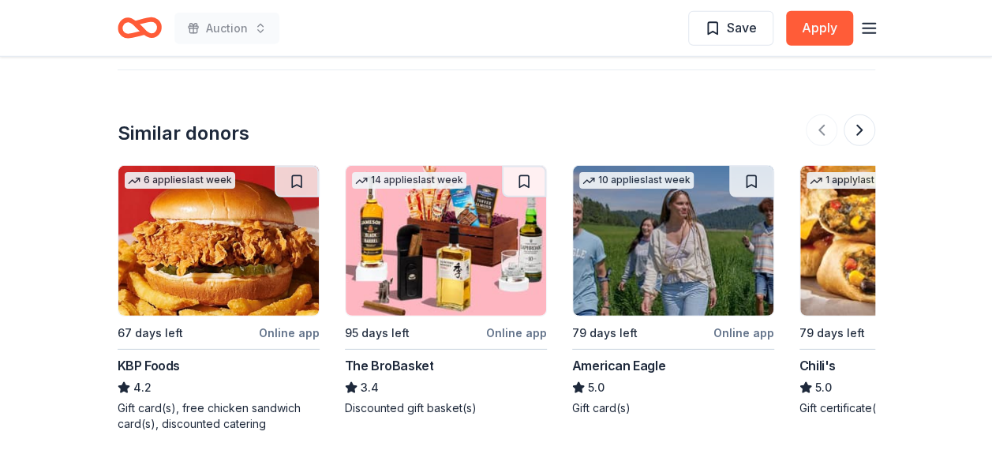
scroll to position [2239, 0]
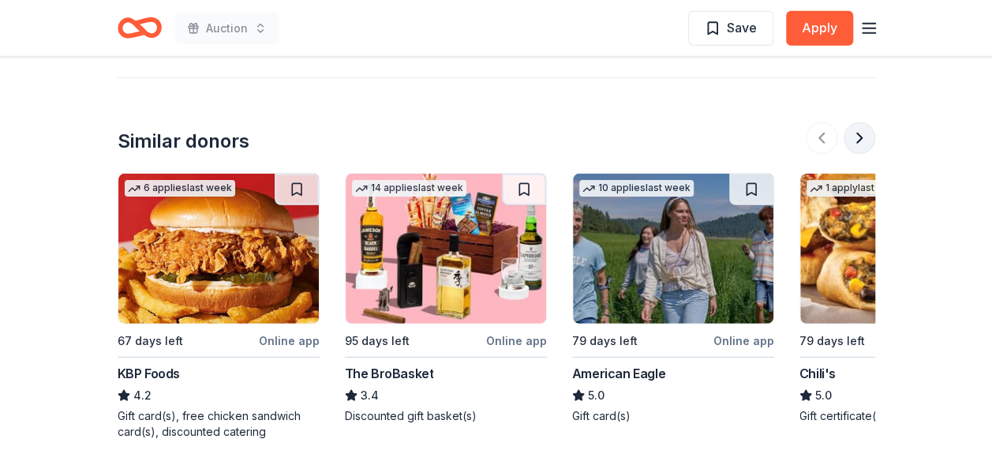
click at [862, 126] on button at bounding box center [860, 138] width 32 height 32
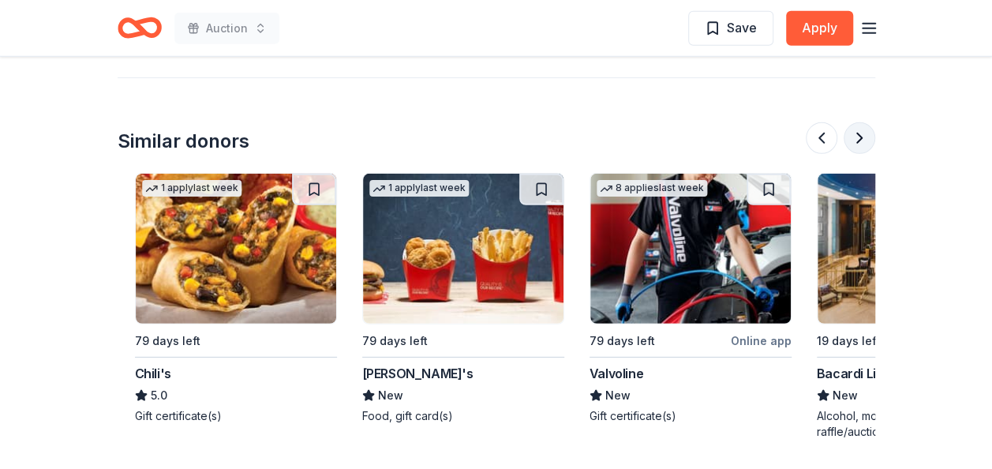
scroll to position [0, 682]
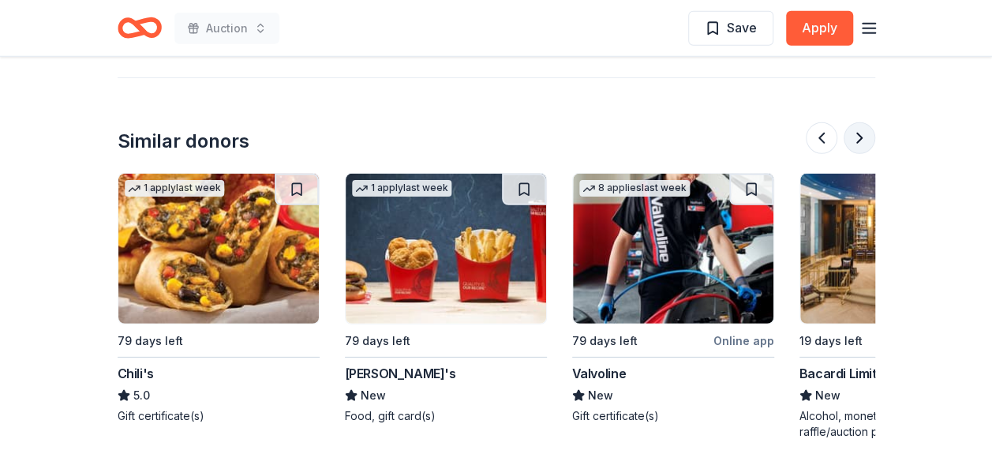
click at [862, 126] on button at bounding box center [860, 138] width 32 height 32
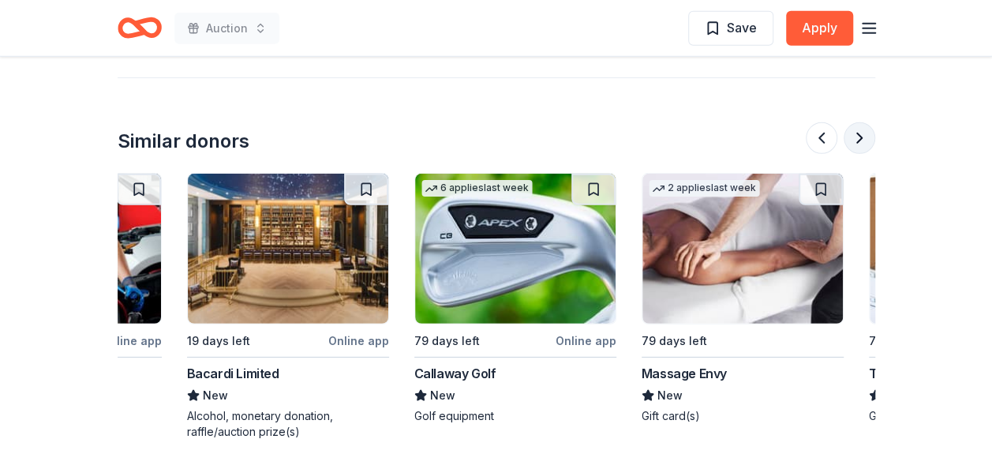
scroll to position [0, 1364]
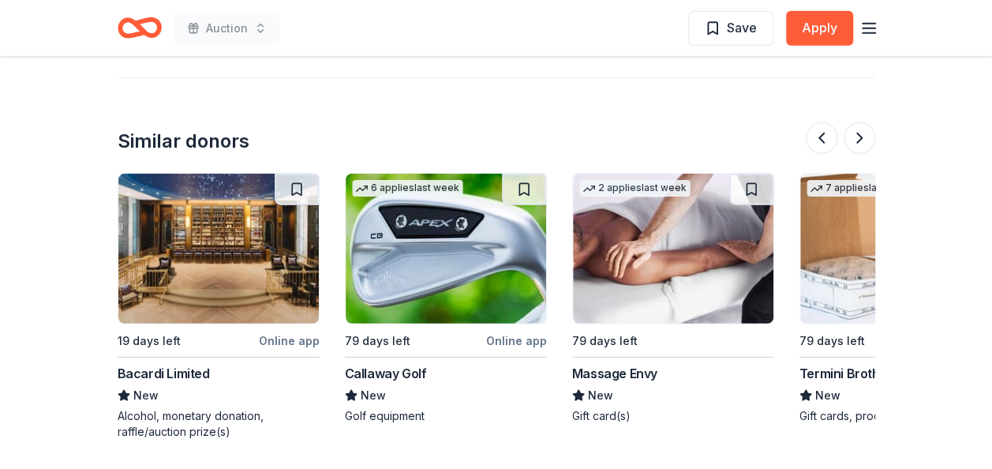
click at [444, 297] on img at bounding box center [446, 249] width 201 height 150
drag, startPoint x: 992, startPoint y: 365, endPoint x: 1000, endPoint y: 377, distance: 14.9
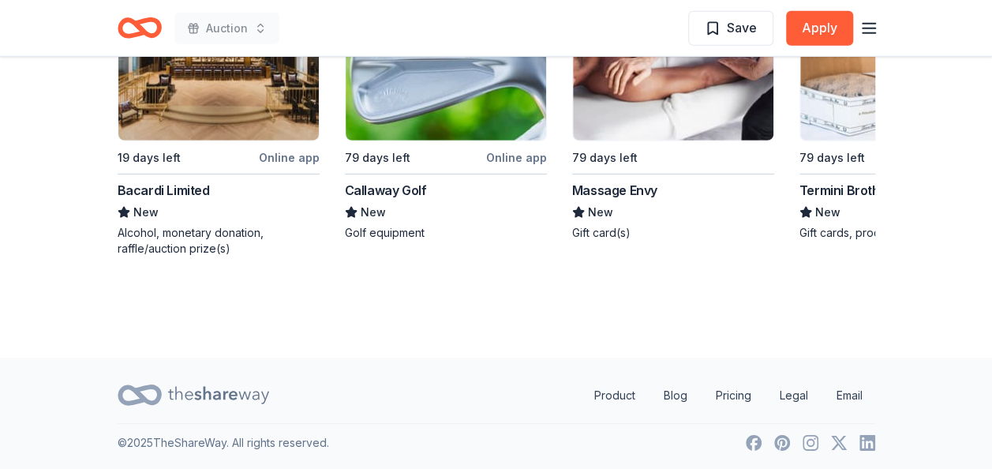
scroll to position [0, 0]
